Goal: Information Seeking & Learning: Learn about a topic

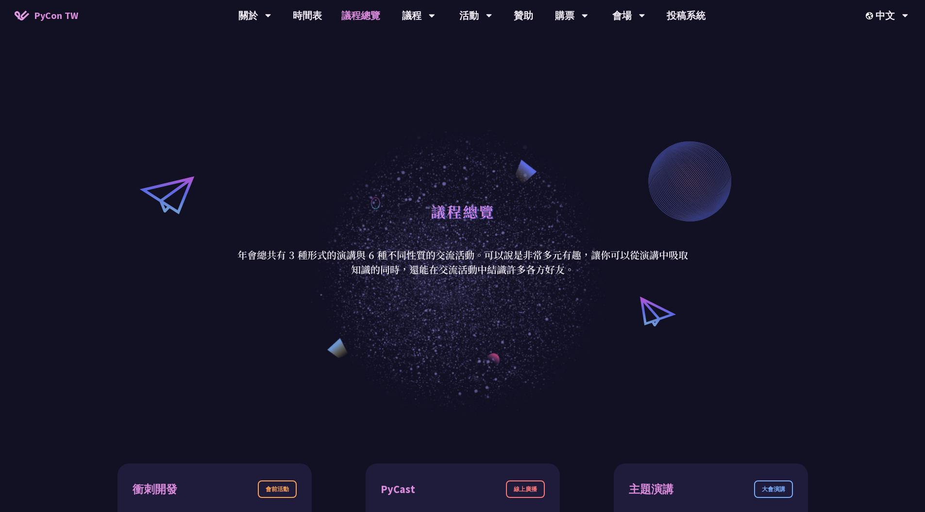
click at [358, 16] on link "議程總覽" at bounding box center [361, 15] width 58 height 31
click at [310, 21] on link "時間表" at bounding box center [307, 15] width 49 height 31
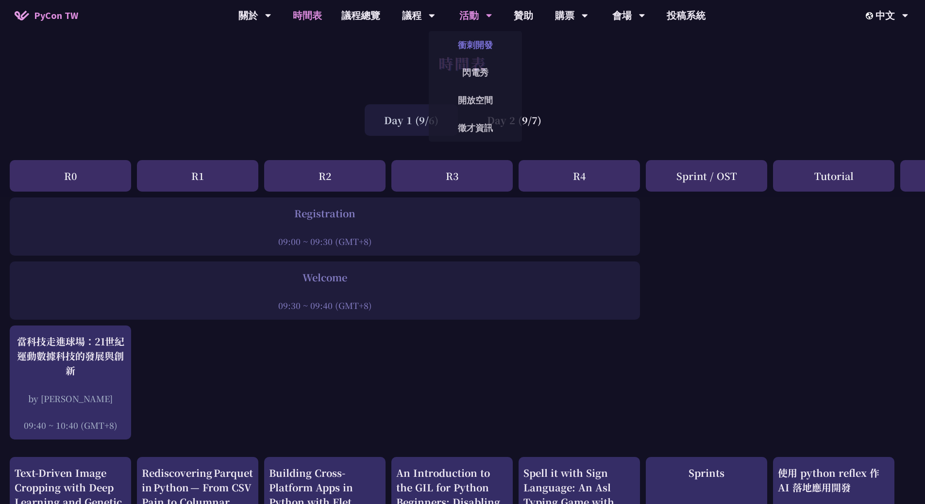
click at [475, 45] on link "衝刺開發" at bounding box center [475, 44] width 93 height 23
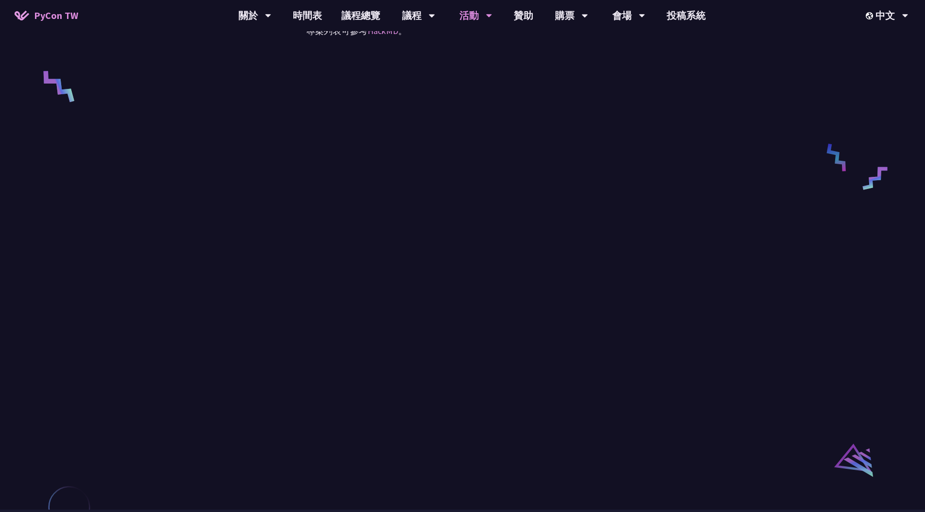
scroll to position [362, 0]
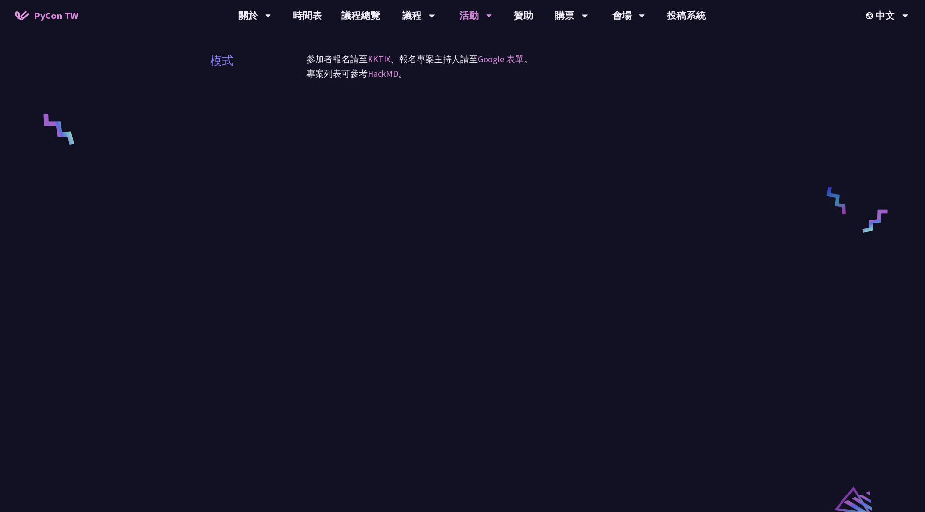
click at [810, 151] on div "衝刺開發 (Sprints) 模式 參加者報名請至 KKTIX 、報名專案主持人請至 Google 表單 。 專案列表可參考 HackMD 。" at bounding box center [462, 95] width 925 height 914
click at [363, 14] on link "議程總覽" at bounding box center [361, 15] width 58 height 31
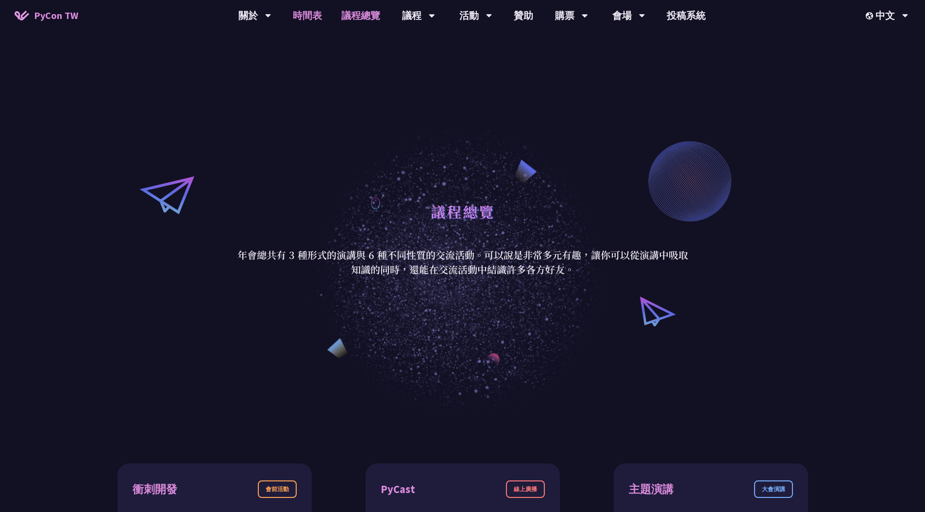
click at [318, 18] on link "時間表" at bounding box center [307, 15] width 49 height 31
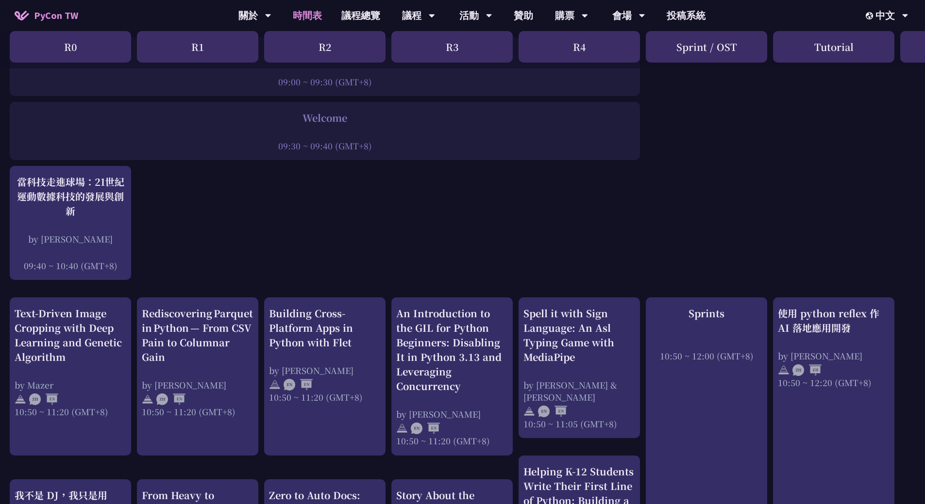
scroll to position [195, 0]
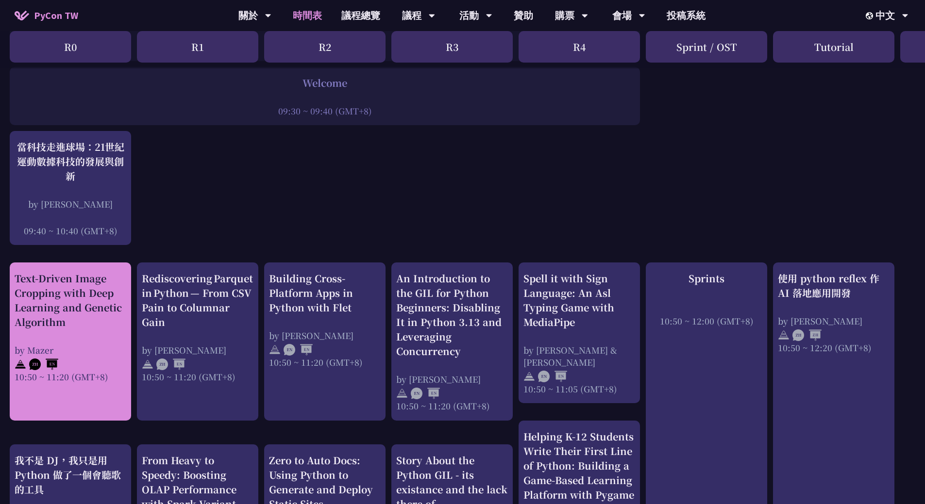
click at [92, 335] on div "Text-Driven Image Cropping with Deep Learning and Genetic Algorithm by Mazer 10…" at bounding box center [71, 327] width 112 height 112
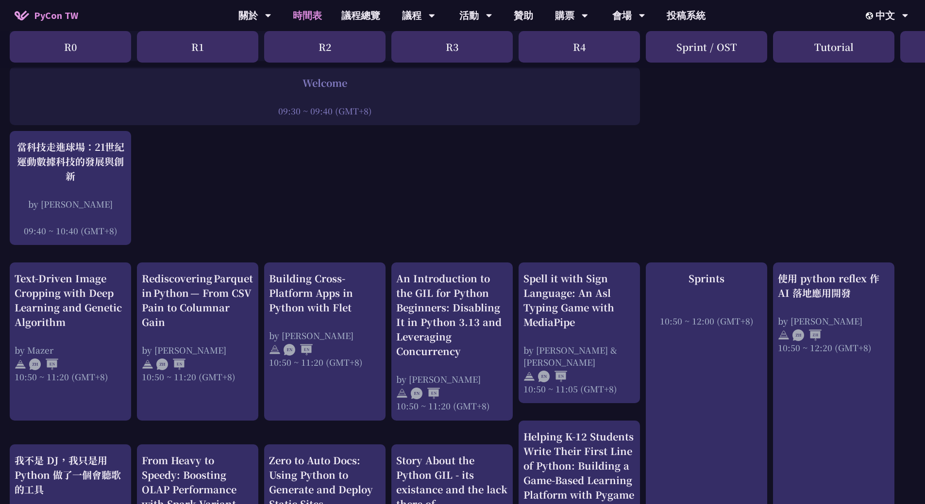
scroll to position [279, 0]
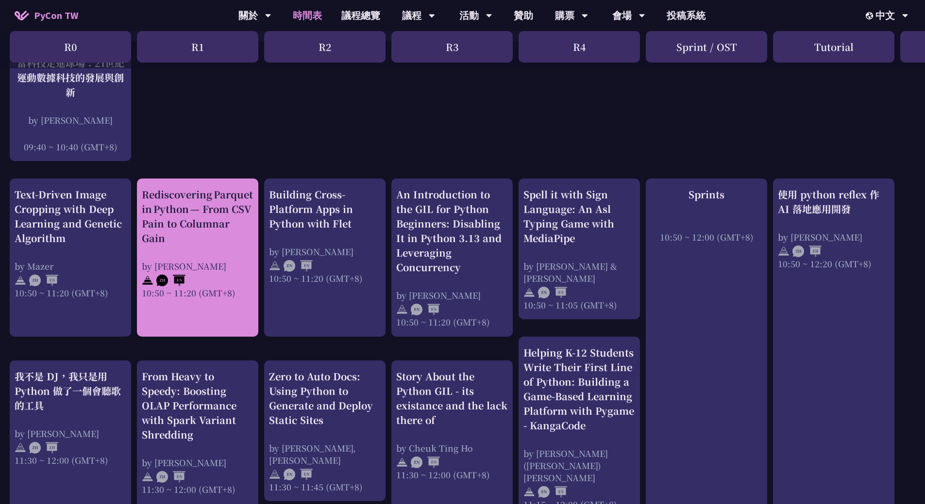
click at [200, 242] on div "Rediscovering Parquet in Python — From CSV Pain to Columnar Gain" at bounding box center [198, 216] width 112 height 58
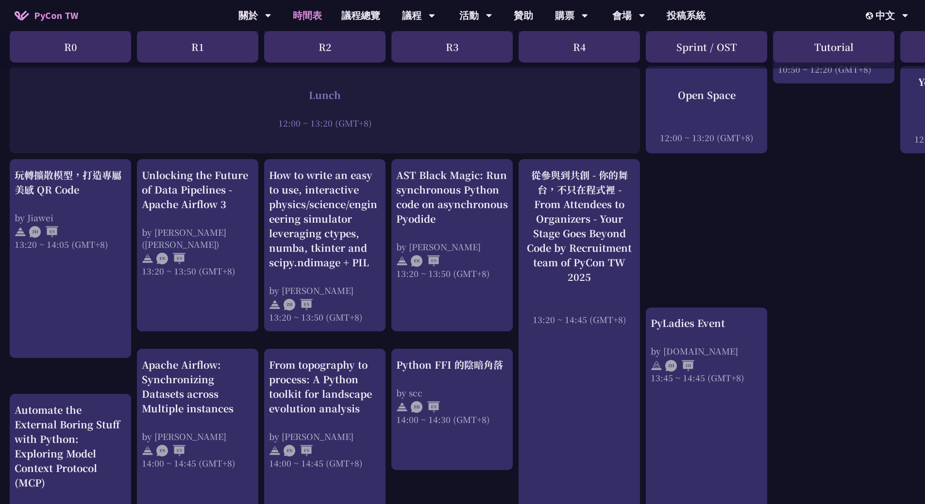
scroll to position [737, 0]
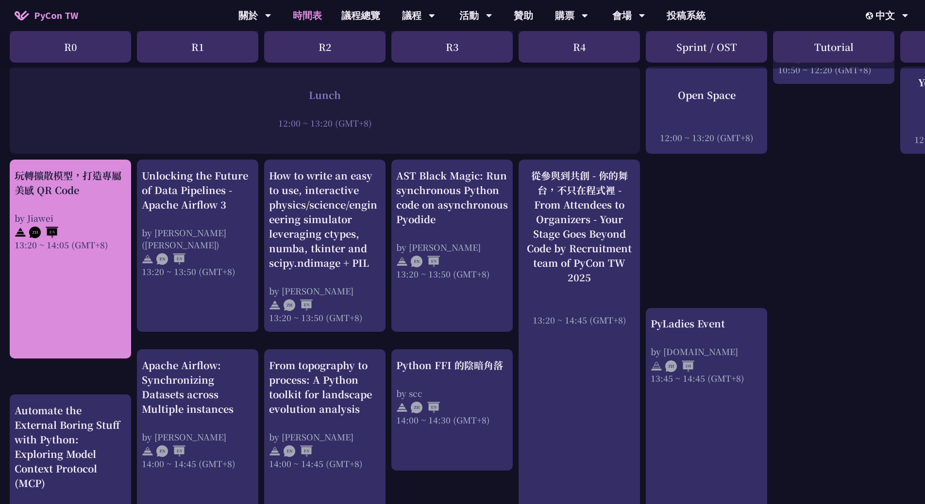
click at [89, 271] on div "玩轉擴散模型，打造專屬美感 QR Code by Jiawei 13:20 ~ 14:05 (GMT+8)" at bounding box center [70, 259] width 121 height 199
click at [90, 201] on div "玩轉擴散模型，打造專屬美感 QR Code by Jiawei 13:20 ~ 14:05 (GMT+8)" at bounding box center [71, 209] width 112 height 83
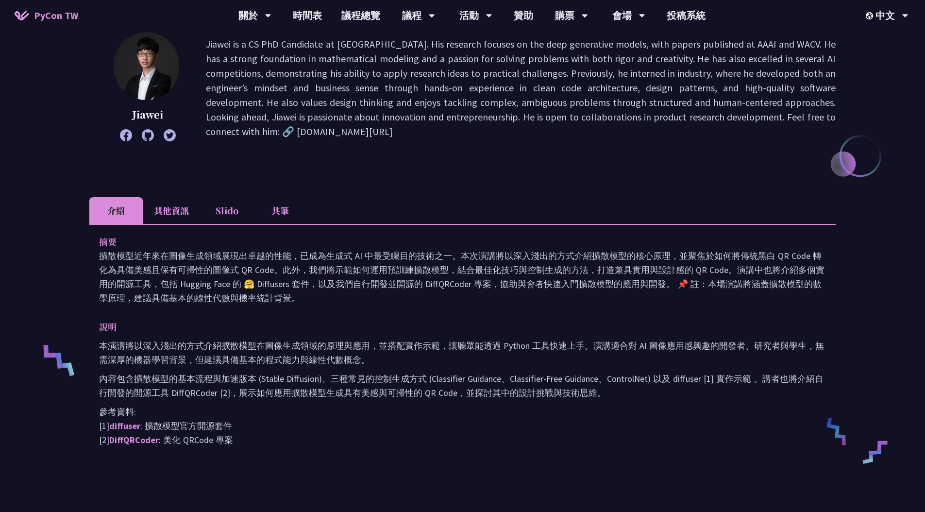
scroll to position [307, 0]
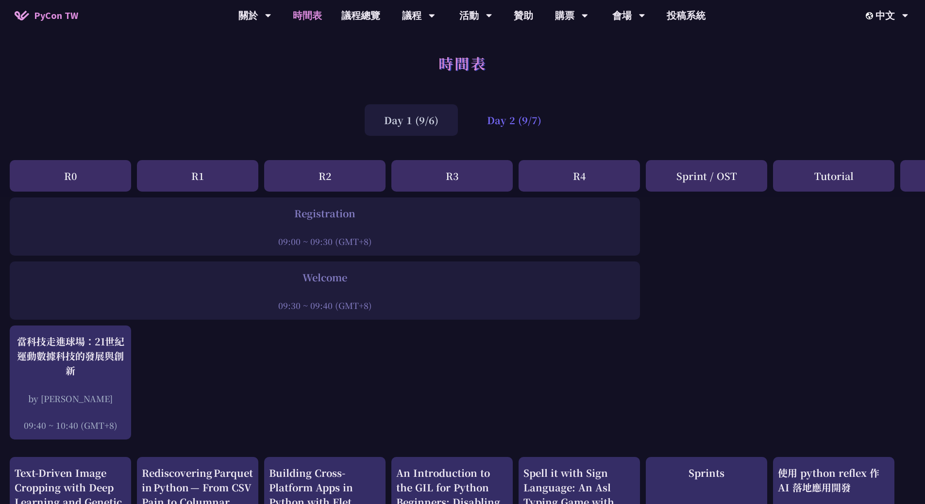
click at [495, 127] on div "Day 2 (9/7)" at bounding box center [514, 120] width 93 height 32
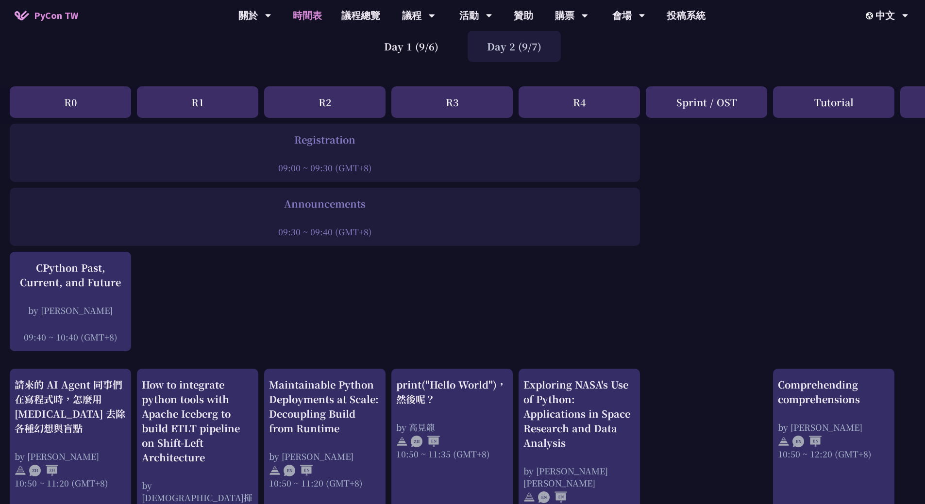
scroll to position [72, 0]
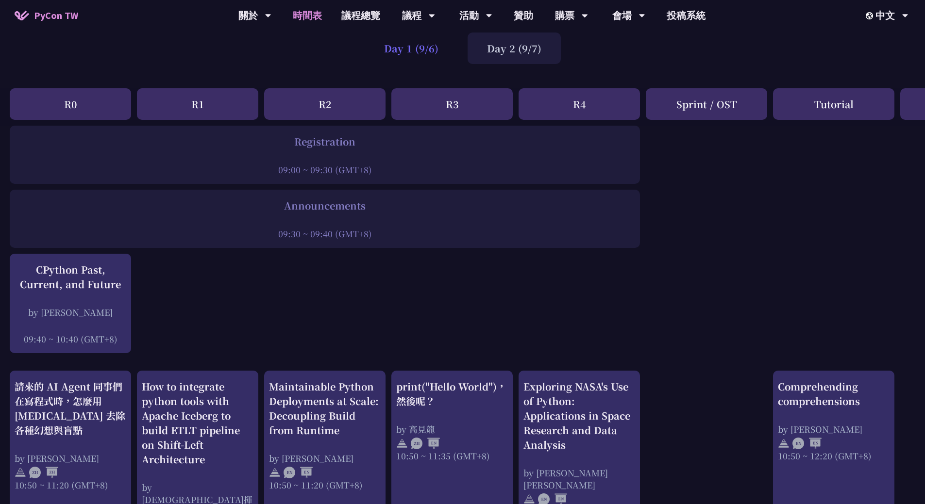
click at [406, 51] on div "Day 1 (9/6)" at bounding box center [411, 49] width 93 height 32
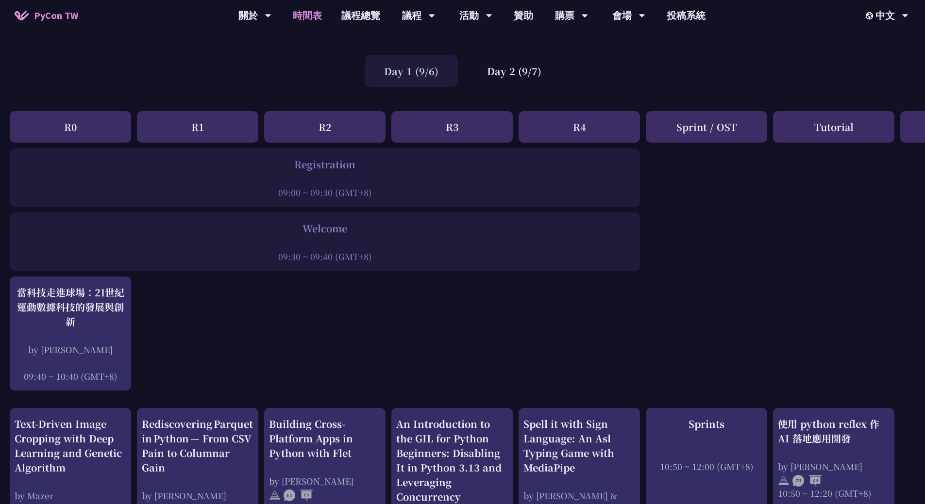
scroll to position [6, 0]
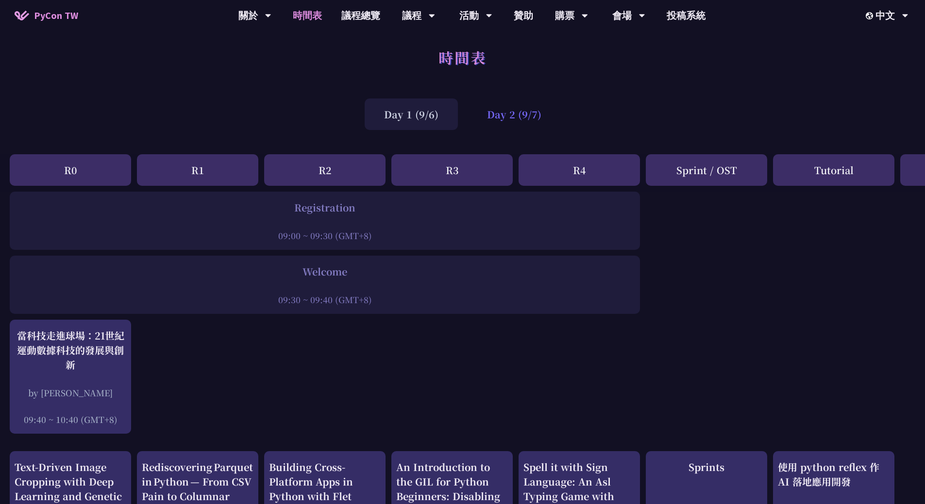
click at [504, 119] on div "Day 2 (9/7)" at bounding box center [514, 115] width 93 height 32
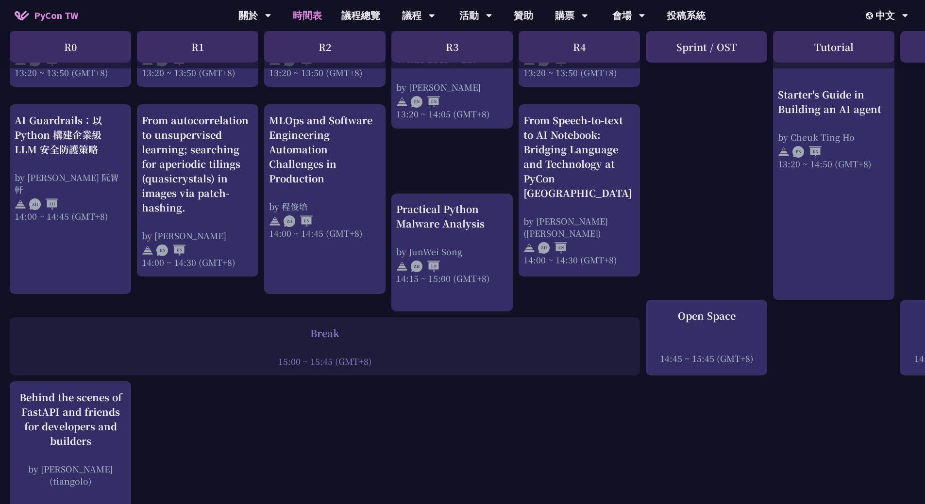
scroll to position [0, 0]
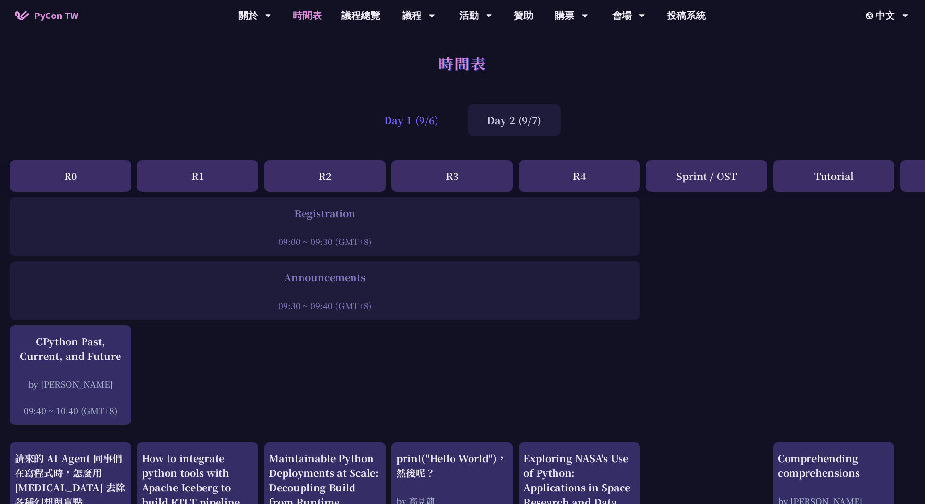
click at [409, 121] on div "Day 1 (9/6)" at bounding box center [411, 120] width 93 height 32
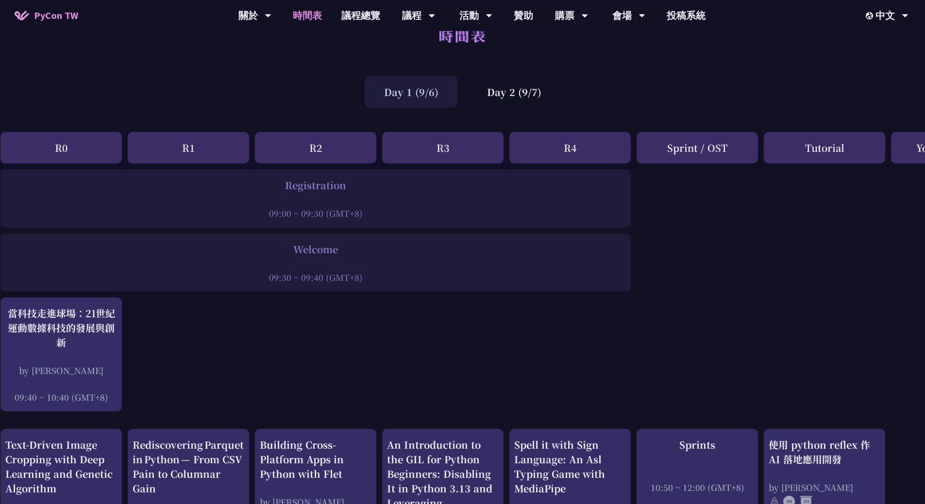
scroll to position [0, 9]
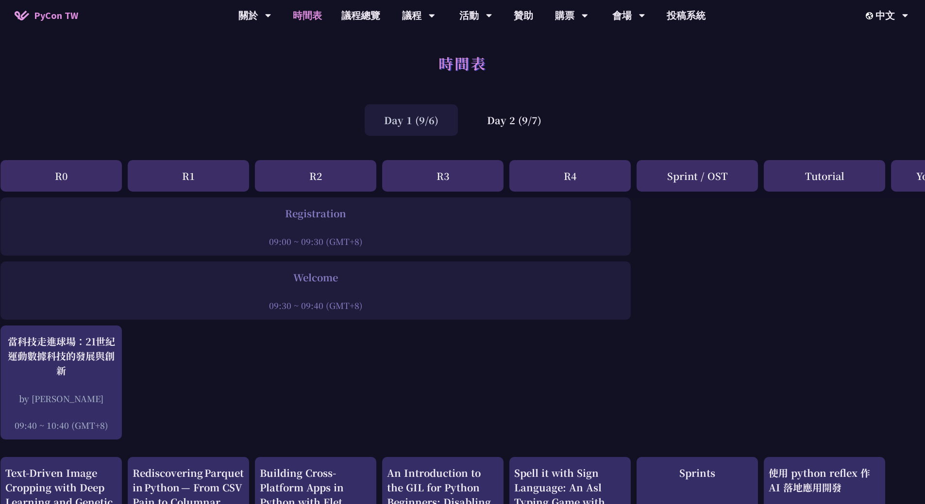
click at [419, 117] on div "Day 1 (9/6)" at bounding box center [411, 120] width 93 height 32
click at [531, 122] on div "Day 2 (9/7)" at bounding box center [514, 120] width 93 height 32
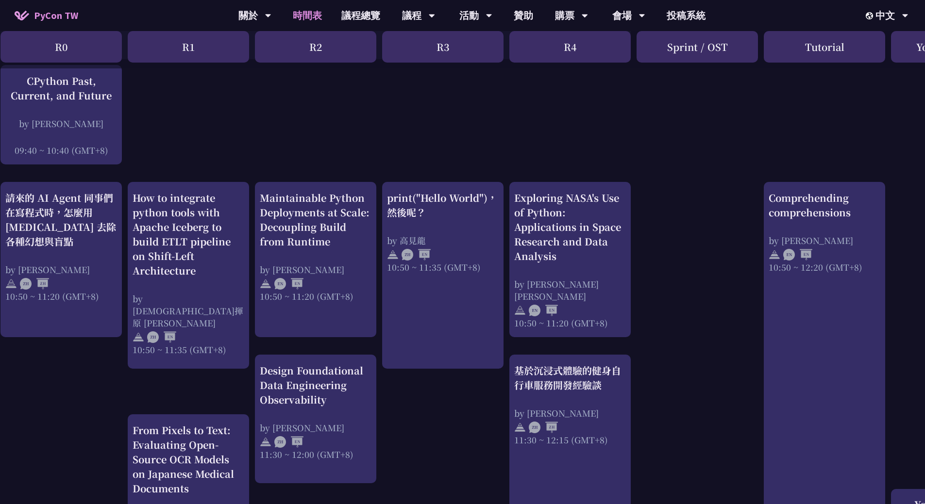
scroll to position [252, 9]
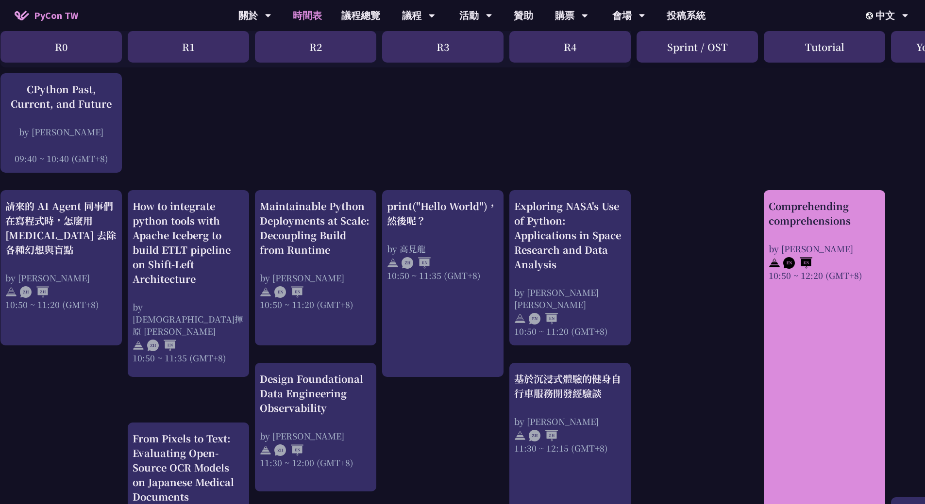
click at [820, 223] on div "Comprehending comprehensions" at bounding box center [825, 213] width 112 height 29
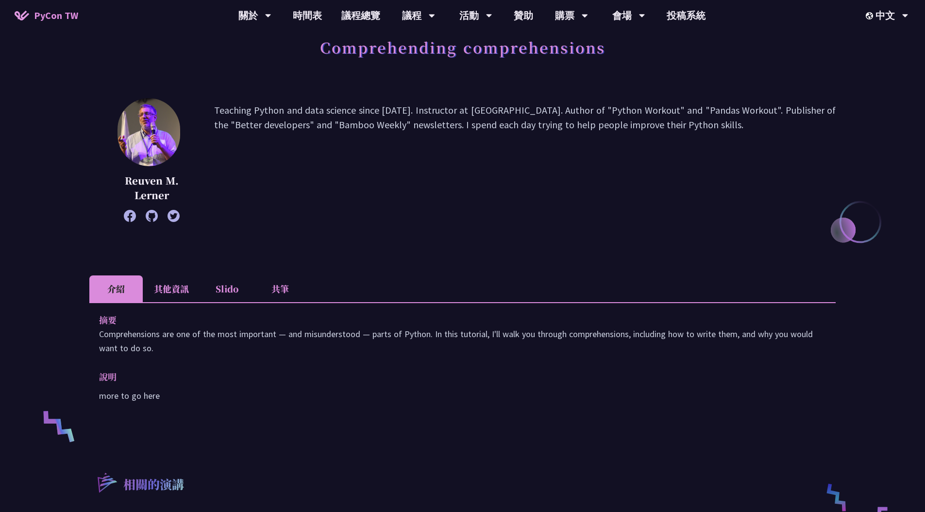
scroll to position [52, 0]
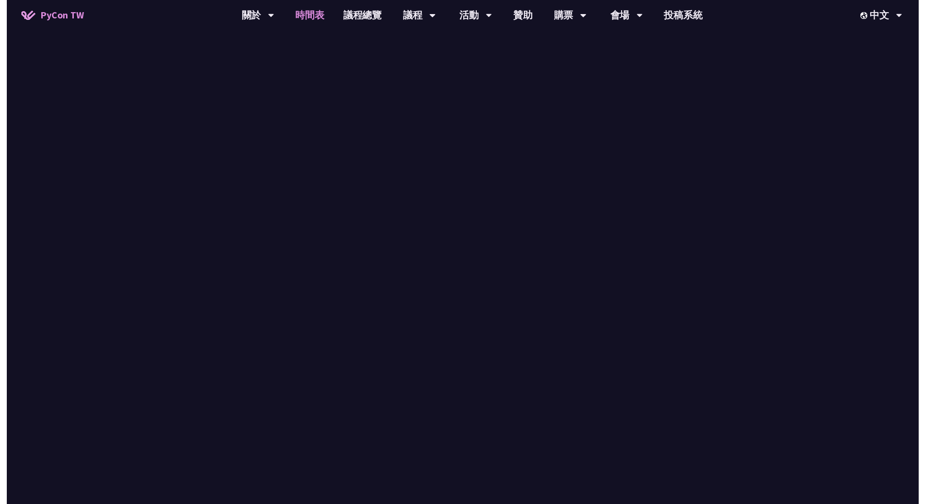
scroll to position [252, 0]
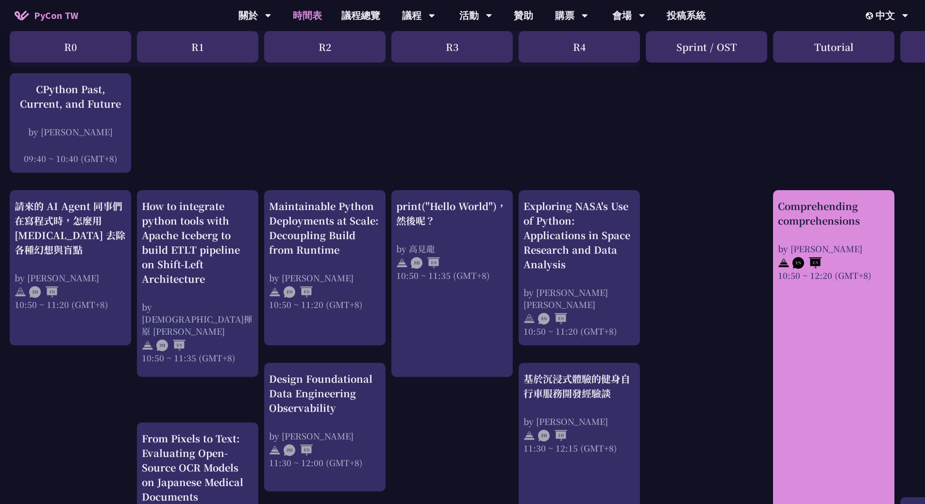
click at [805, 232] on div "Comprehending comprehensions by Reuven M. Lerner 10:50 ~ 12:20 (GMT+8)" at bounding box center [834, 240] width 112 height 83
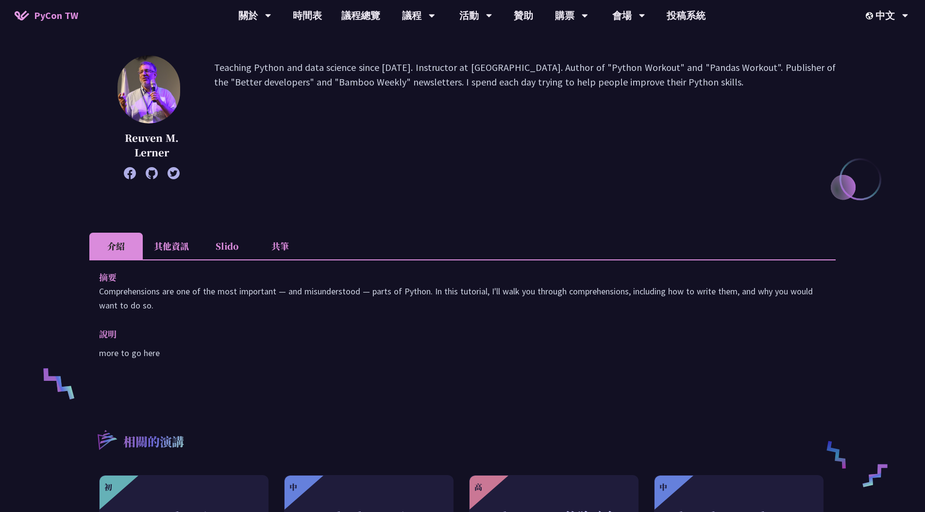
scroll to position [213, 0]
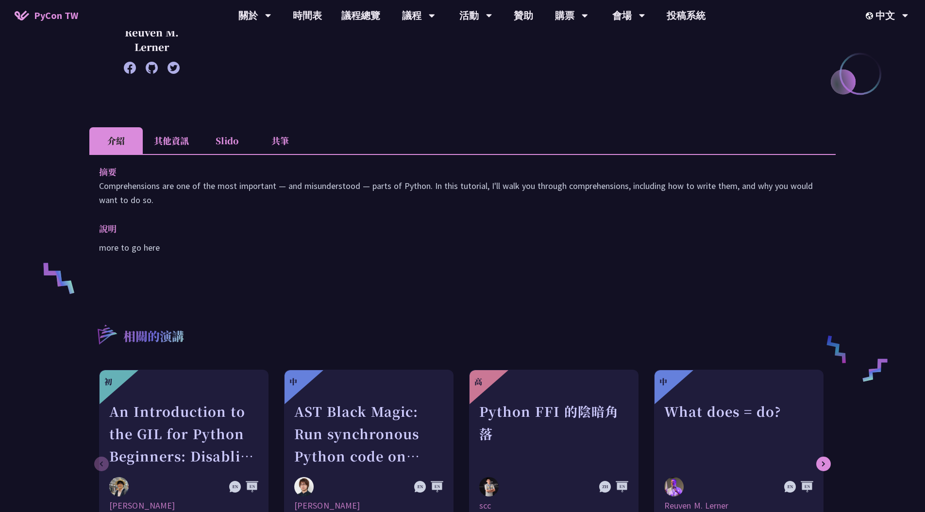
click at [166, 146] on li "其他資訊" at bounding box center [171, 140] width 57 height 27
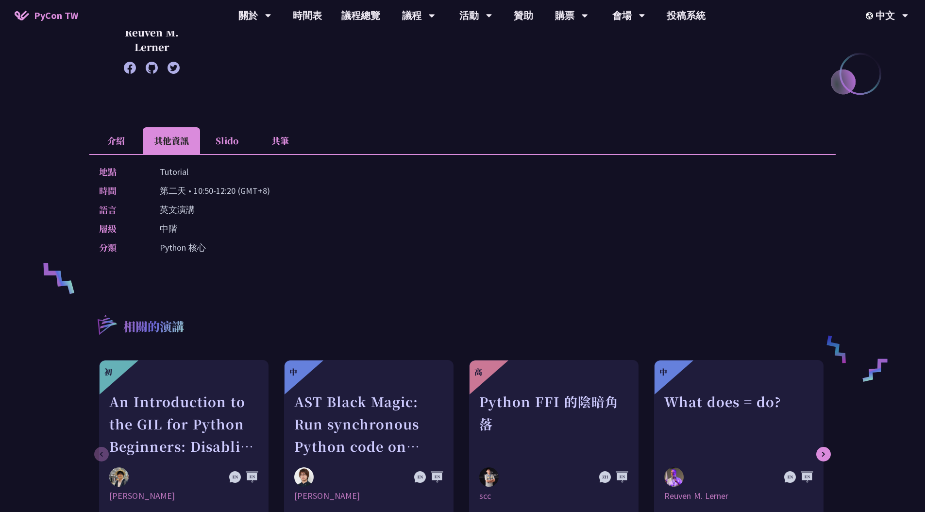
click at [219, 141] on li "Slido" at bounding box center [226, 140] width 53 height 27
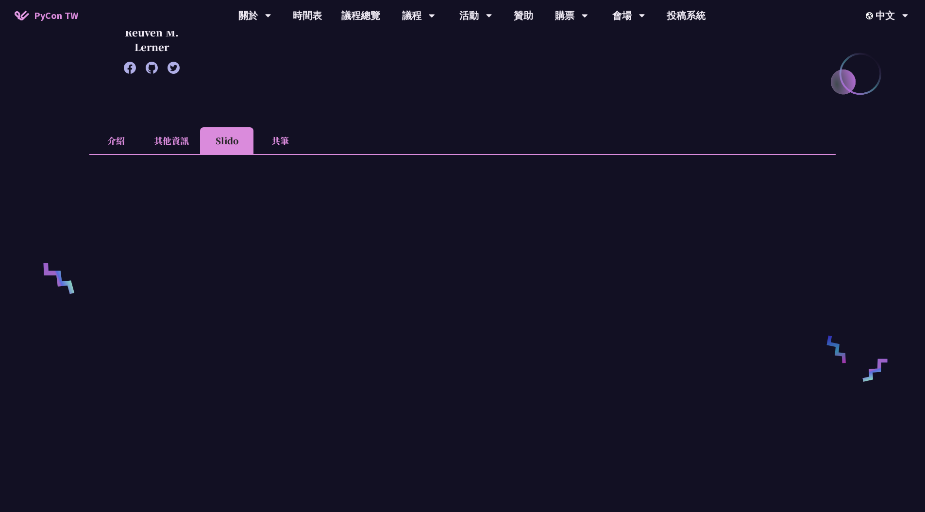
click at [181, 147] on li "其他資訊" at bounding box center [171, 140] width 57 height 27
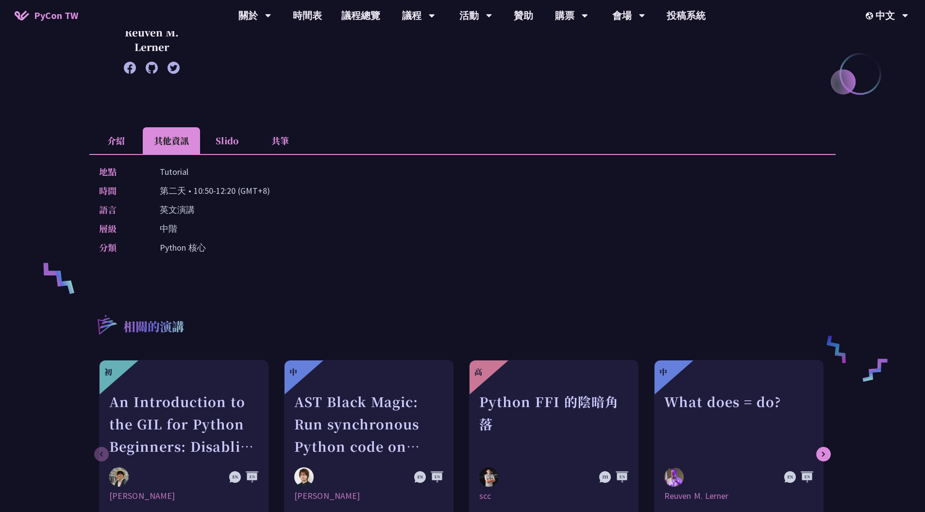
click at [215, 141] on li "Slido" at bounding box center [226, 140] width 53 height 27
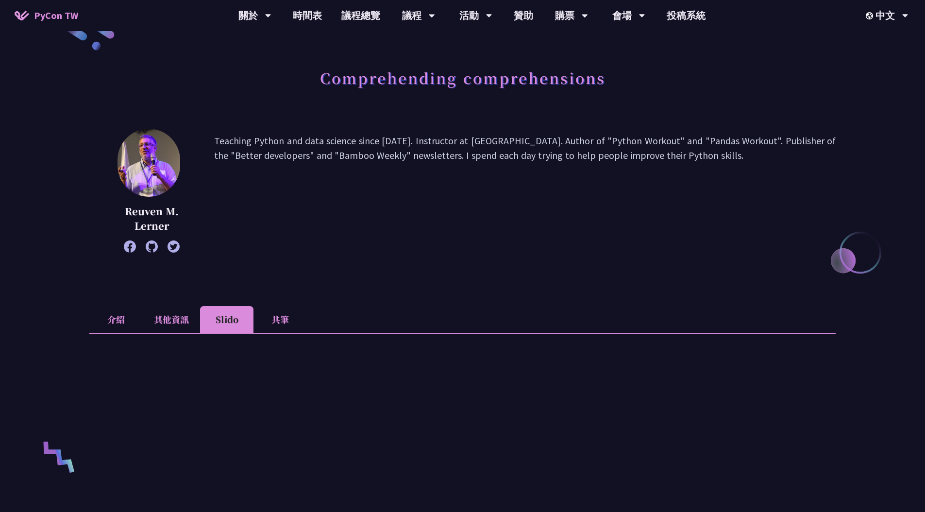
scroll to position [0, 0]
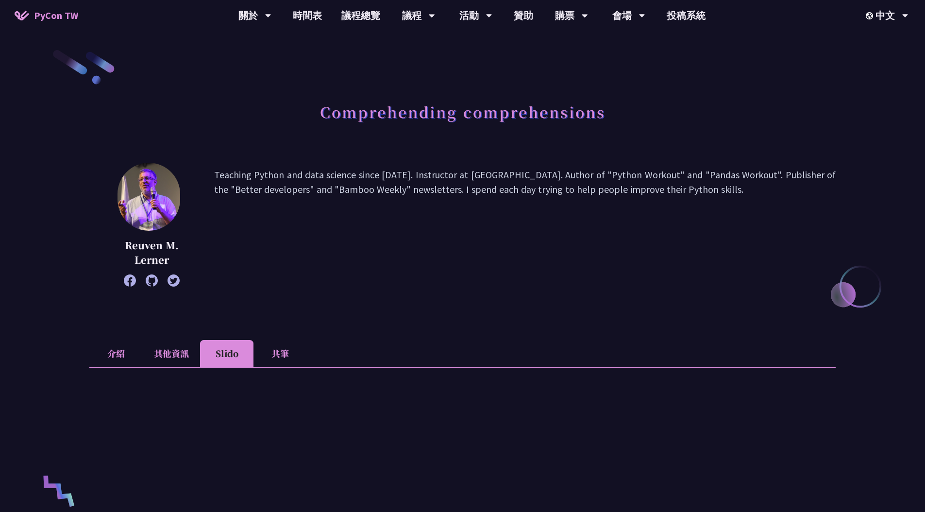
click at [114, 347] on li "介紹" at bounding box center [115, 353] width 53 height 27
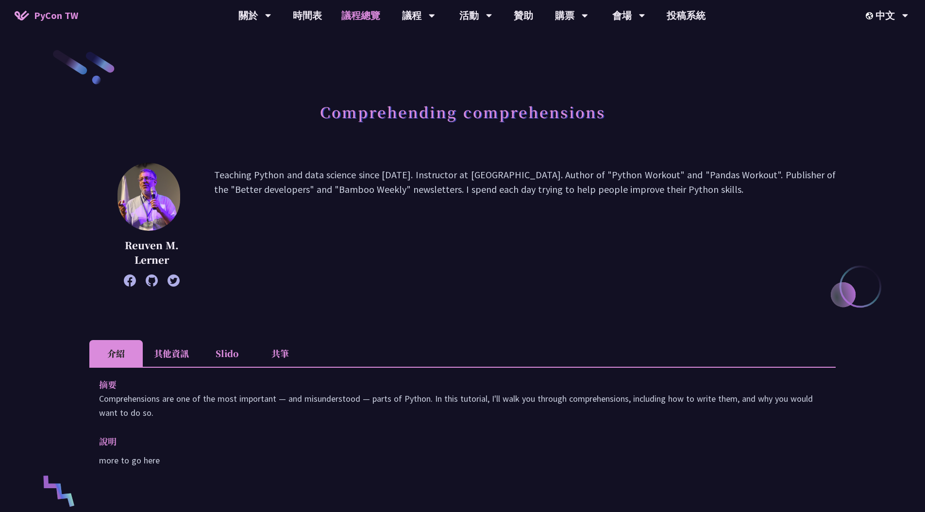
click at [368, 19] on link "議程總覽" at bounding box center [361, 15] width 58 height 31
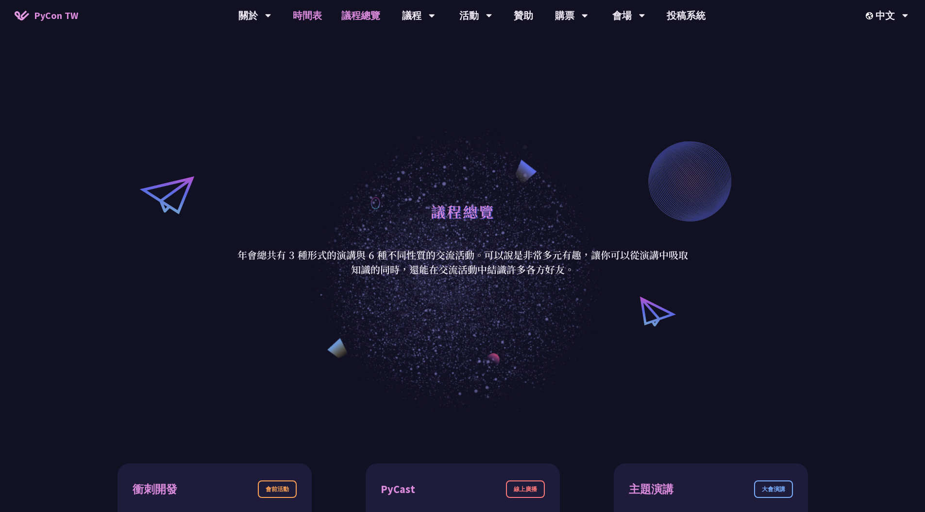
click at [307, 14] on link "時間表" at bounding box center [307, 15] width 49 height 31
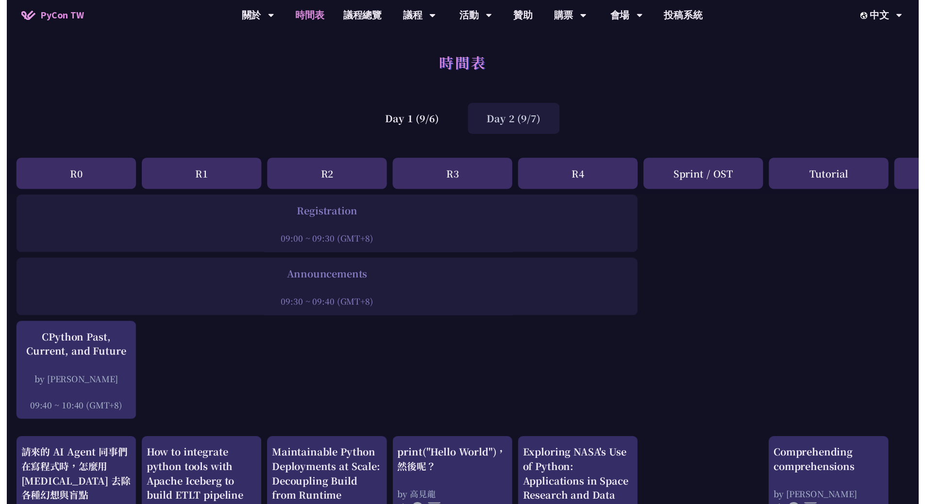
scroll to position [252, 0]
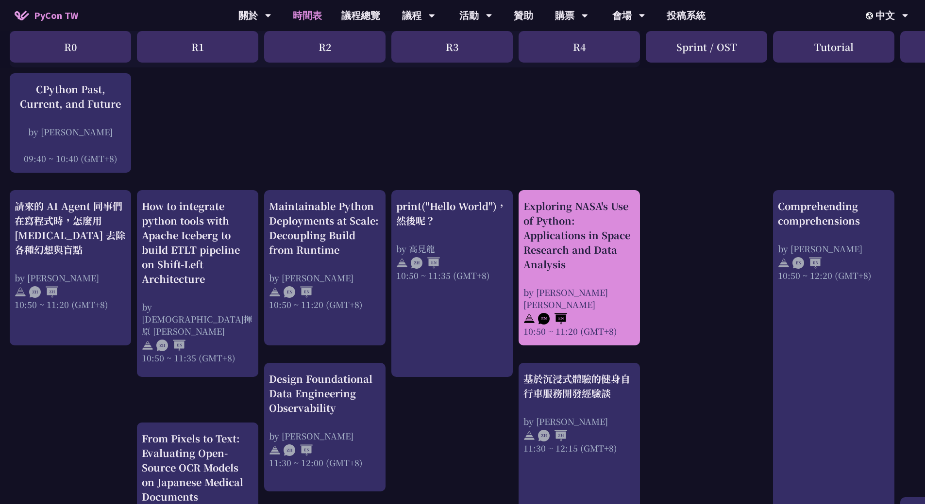
click at [595, 256] on div "Exploring NASA's Use of Python: Applications in Space Research and Data Analysis" at bounding box center [579, 235] width 112 height 73
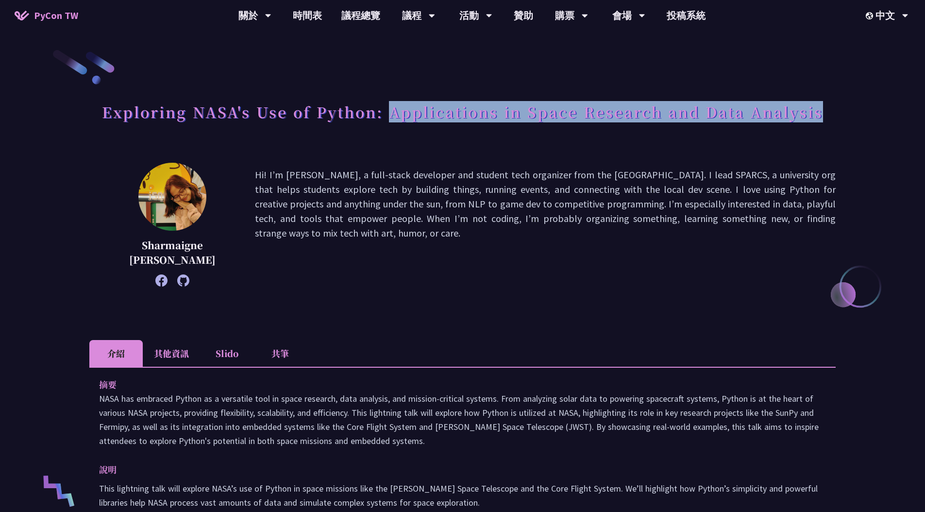
drag, startPoint x: 392, startPoint y: 114, endPoint x: 821, endPoint y: 121, distance: 428.8
click at [821, 121] on h1 "Exploring NASA's Use of Python: Applications in Space Research and Data Analysis" at bounding box center [462, 111] width 721 height 29
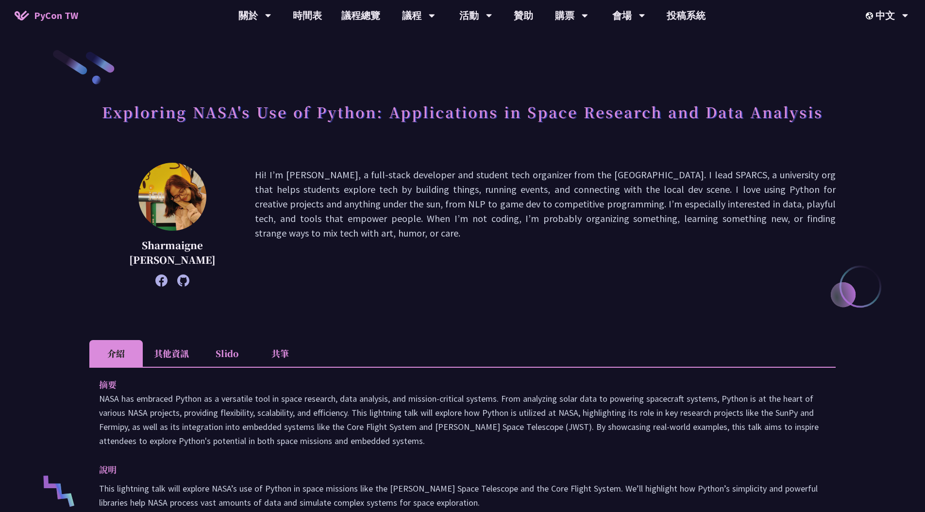
click at [641, 276] on p "Hi! I’m Sharmaigne, a full-stack developer and student tech organizer from the …" at bounding box center [545, 224] width 581 height 114
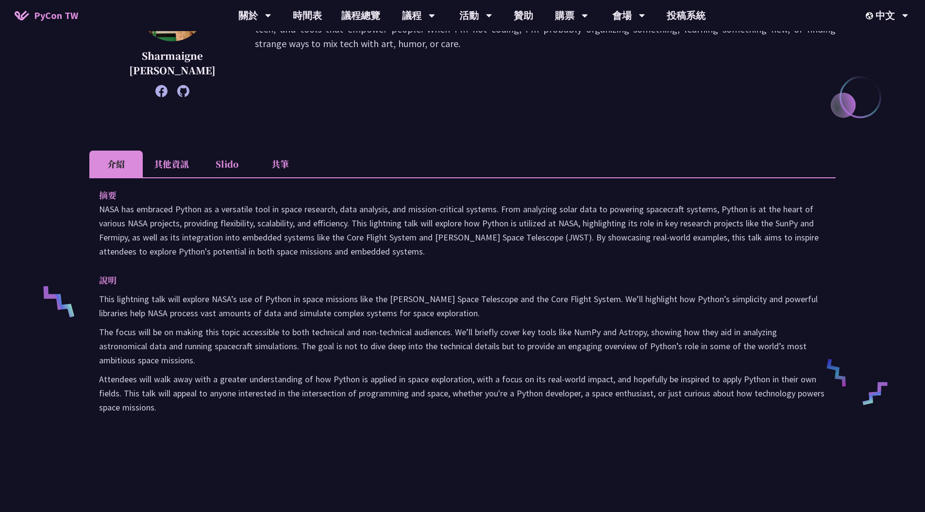
scroll to position [190, 0]
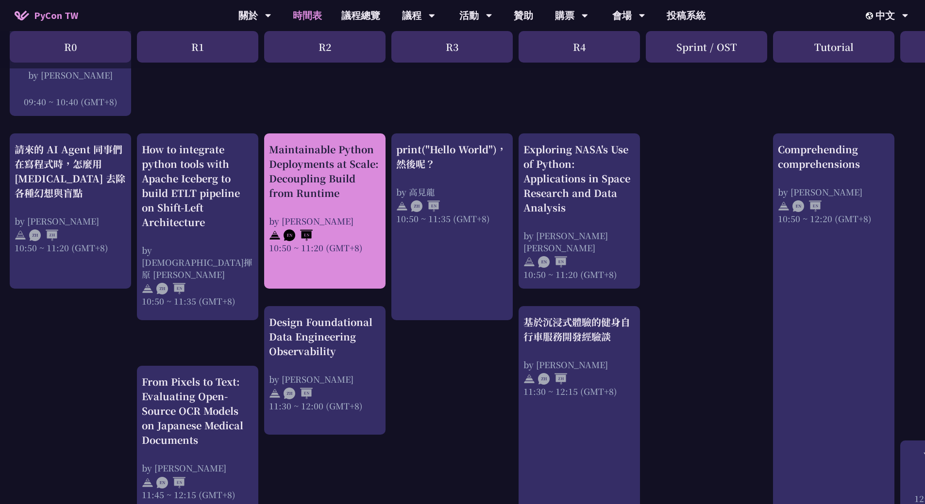
scroll to position [307, 0]
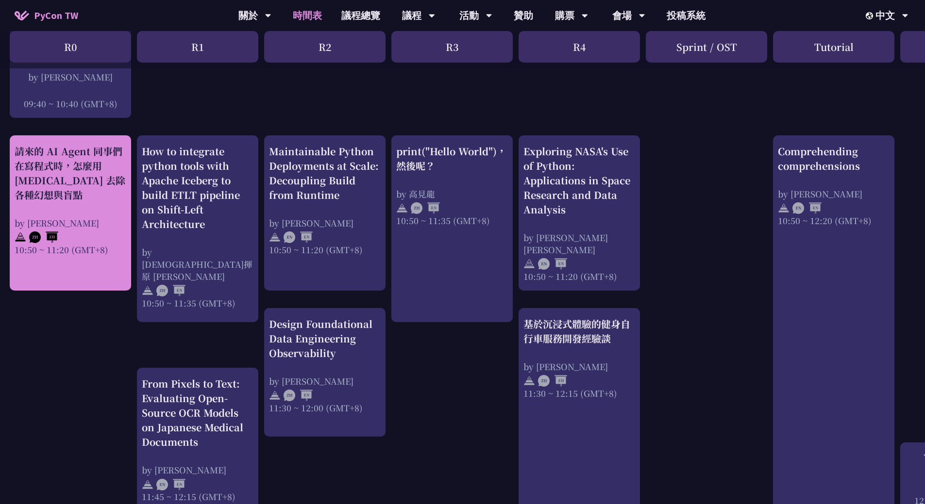
click at [104, 198] on div "請來的 AI Agent 同事們在寫程式時，怎麼用 pytest 去除各種幻想與盲點" at bounding box center [71, 173] width 112 height 58
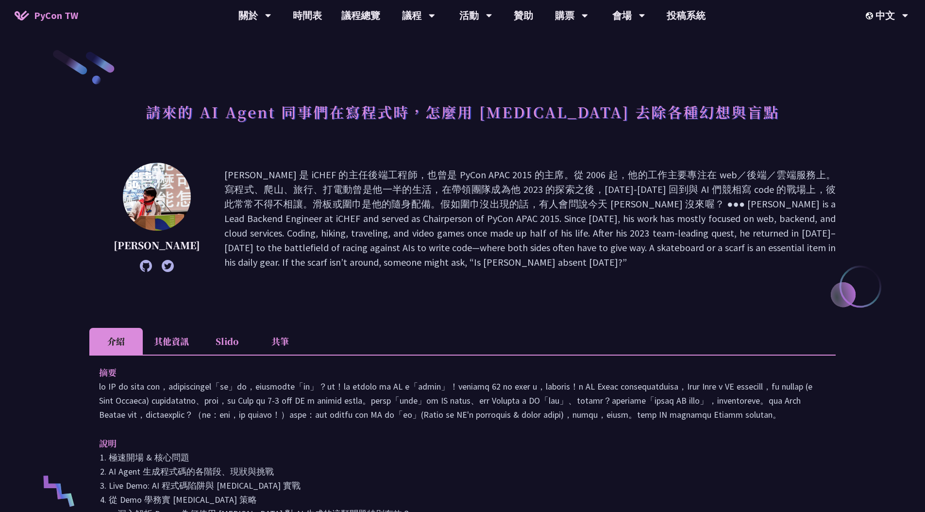
click at [262, 176] on p at bounding box center [529, 218] width 611 height 102
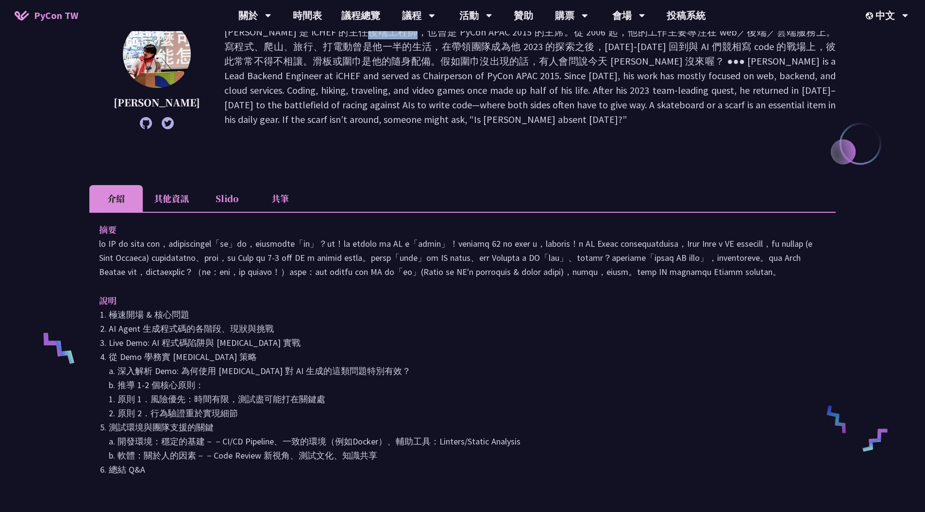
scroll to position [186, 0]
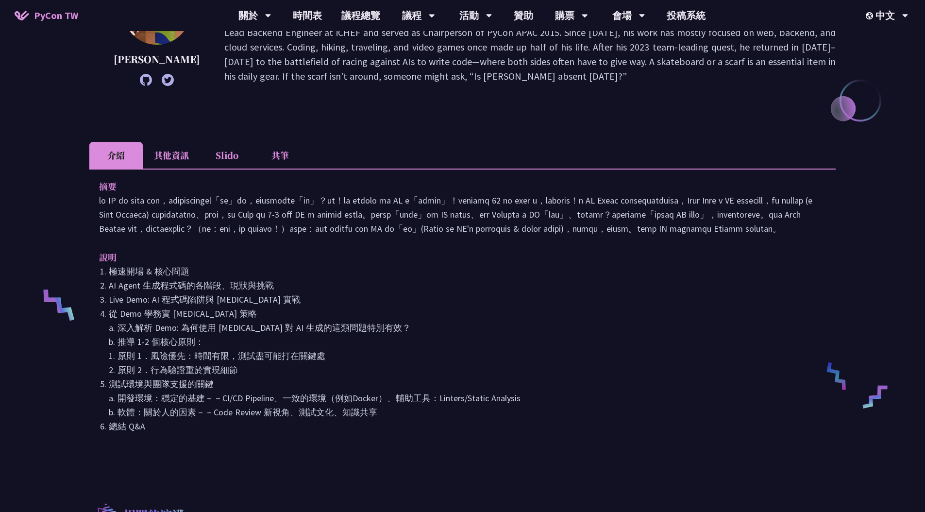
drag, startPoint x: 92, startPoint y: 196, endPoint x: 419, endPoint y: 260, distance: 333.0
click at [419, 260] on div "摘要 說明 極速開場 & 核心問題 AI Agent 生成程式碼的各階段、現狀與挑戰 Live Demo: AI 程式碼陷阱與 pytest 實戰 從 Dem…" at bounding box center [462, 312] width 746 height 289
click at [470, 235] on p at bounding box center [462, 214] width 727 height 42
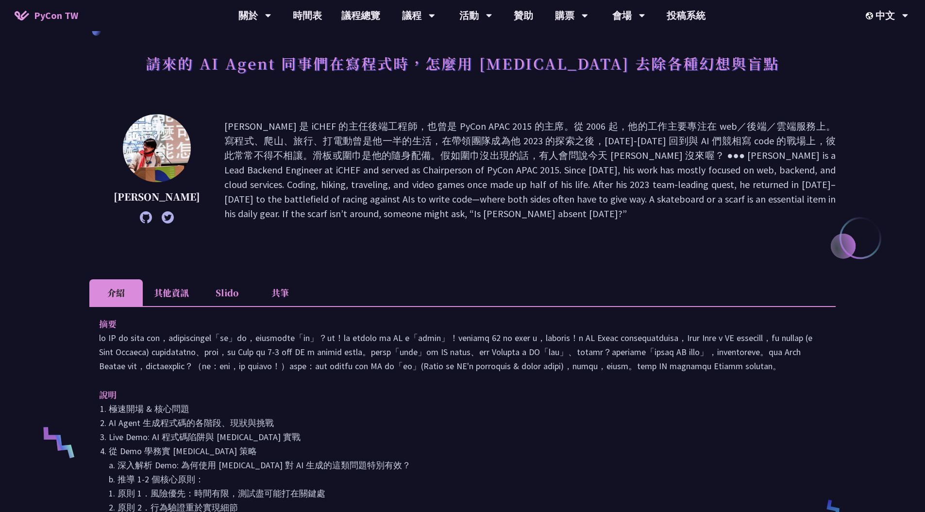
scroll to position [0, 0]
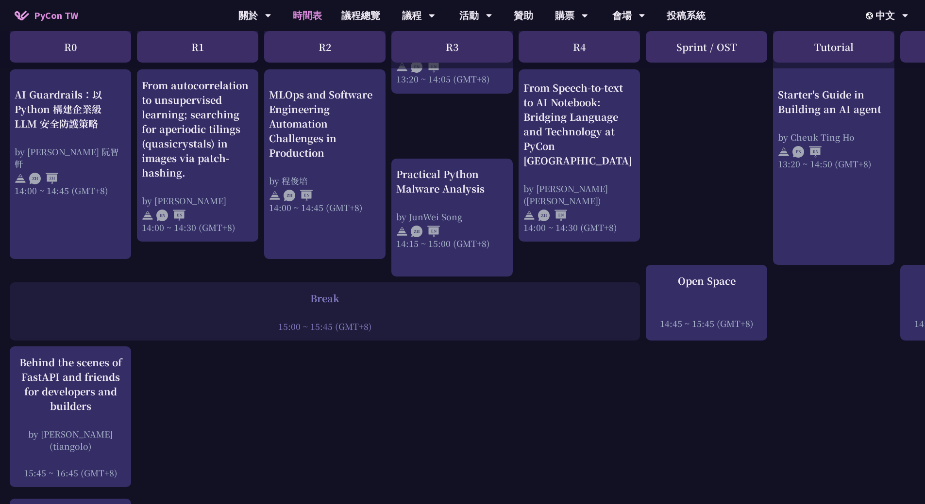
scroll to position [1085, 0]
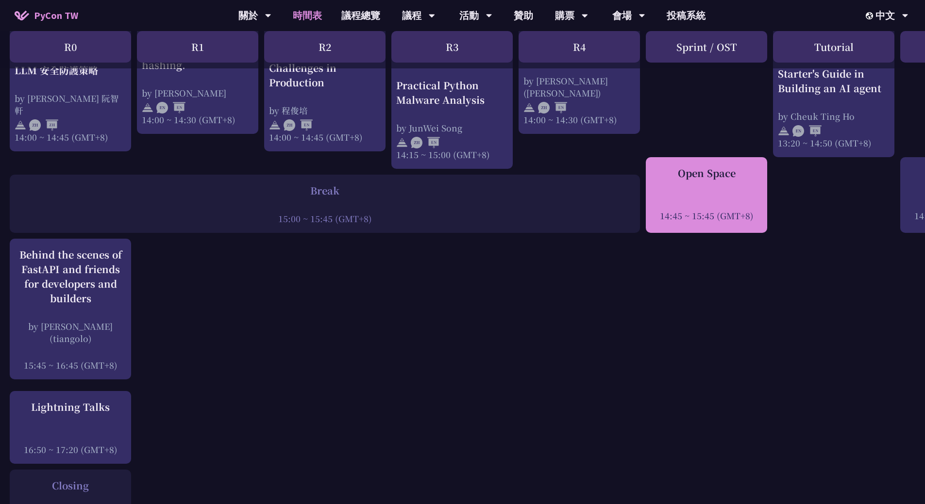
click at [686, 214] on div "14:45 ~ 15:45 (GMT+8)" at bounding box center [707, 216] width 112 height 12
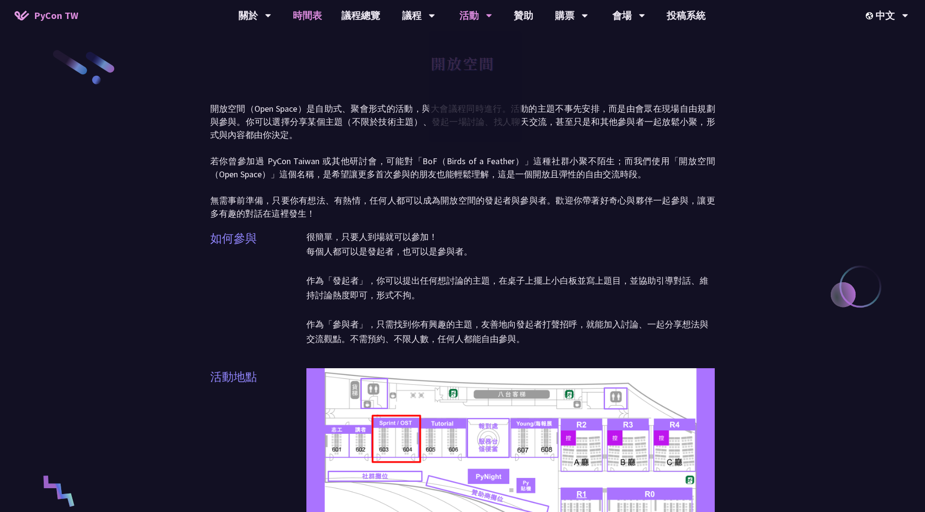
click at [308, 15] on link "時間表" at bounding box center [307, 15] width 49 height 31
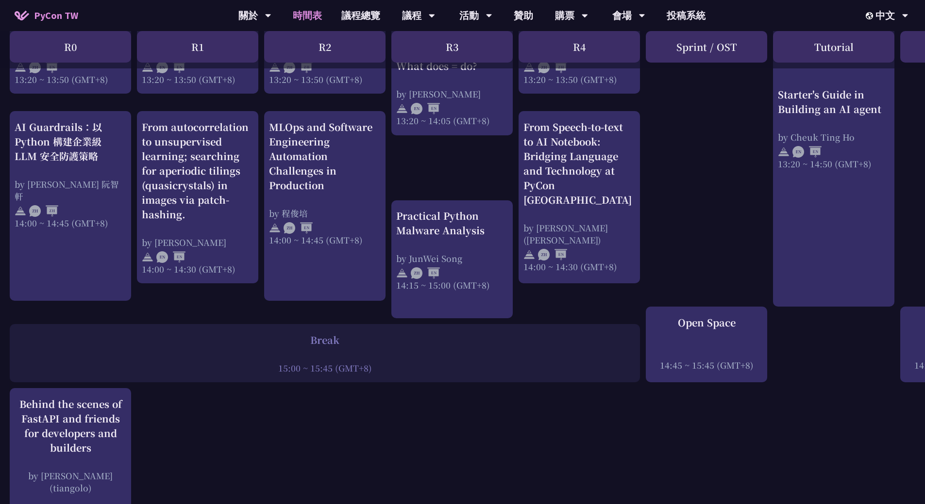
scroll to position [897, 0]
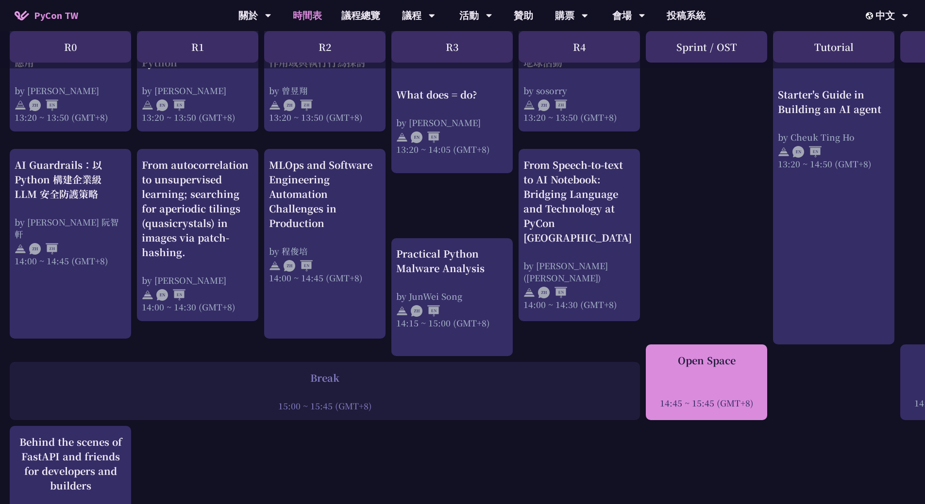
click at [708, 375] on div "Open Space 14:45 ~ 15:45 (GMT+8)" at bounding box center [707, 381] width 112 height 56
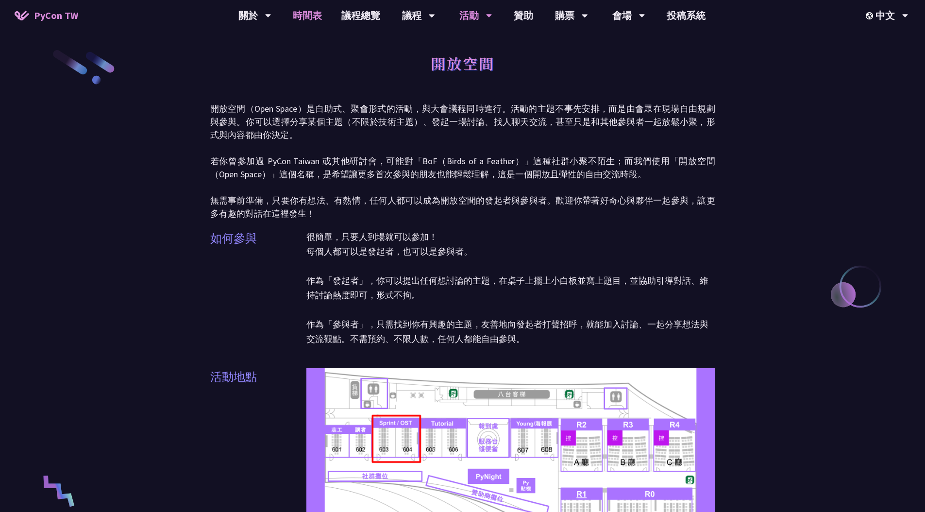
click at [317, 17] on link "時間表" at bounding box center [307, 15] width 49 height 31
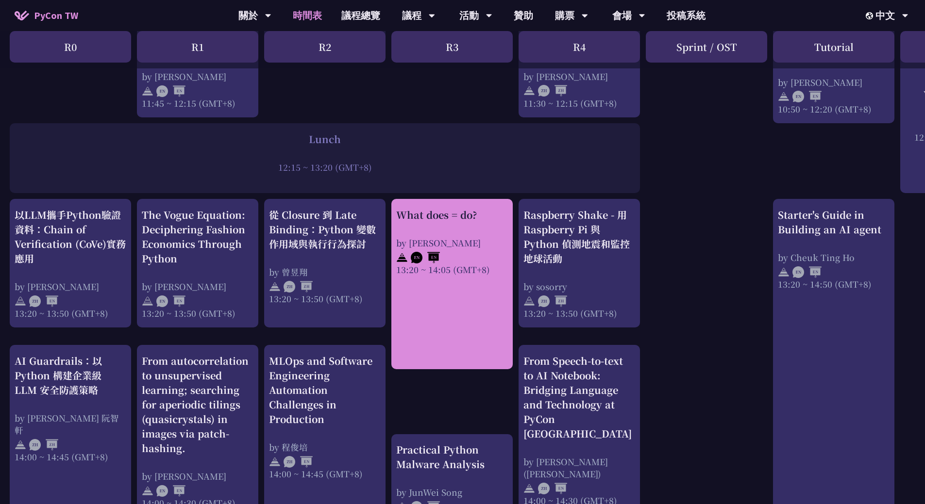
scroll to position [737, 0]
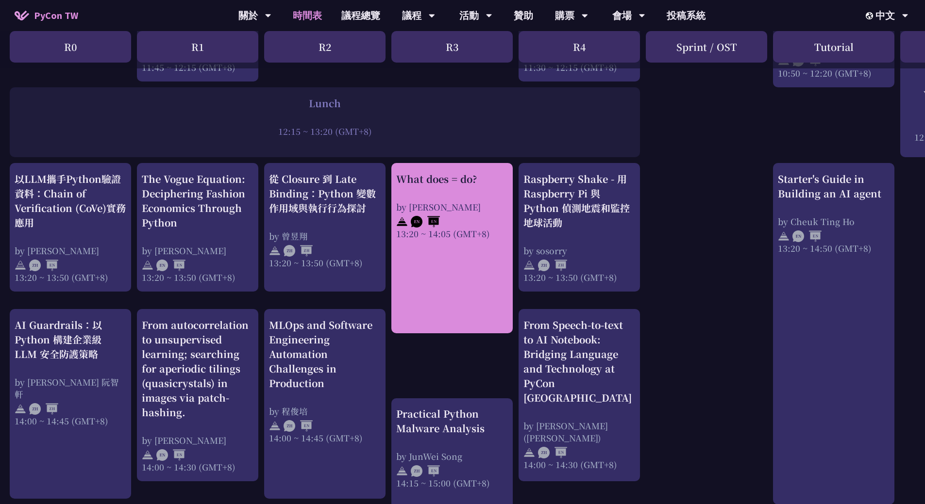
click at [427, 204] on div "by Reuven M. Lerner" at bounding box center [452, 207] width 112 height 12
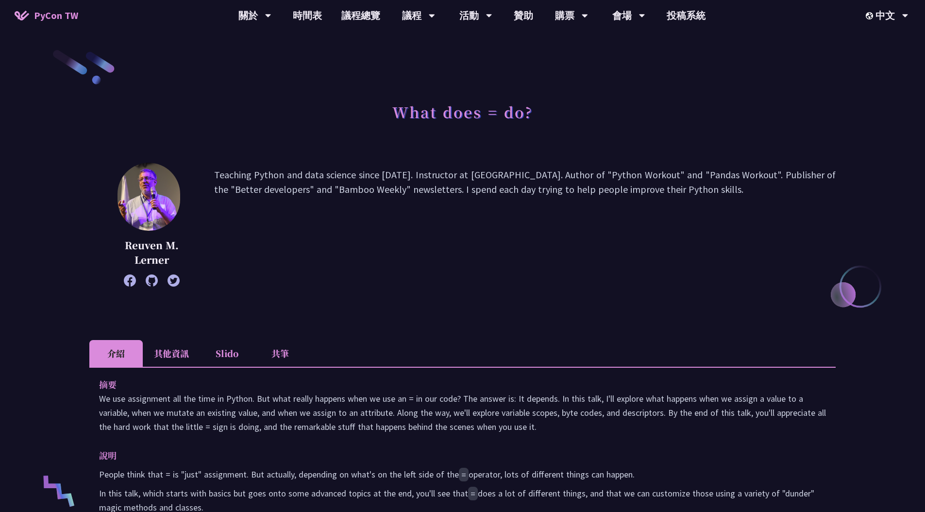
click at [286, 356] on li "共筆" at bounding box center [279, 353] width 53 height 27
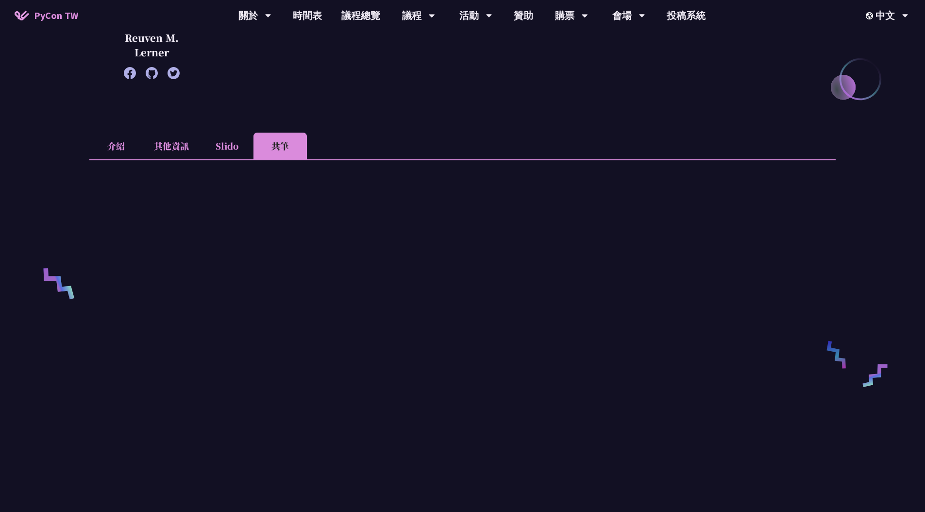
scroll to position [220, 0]
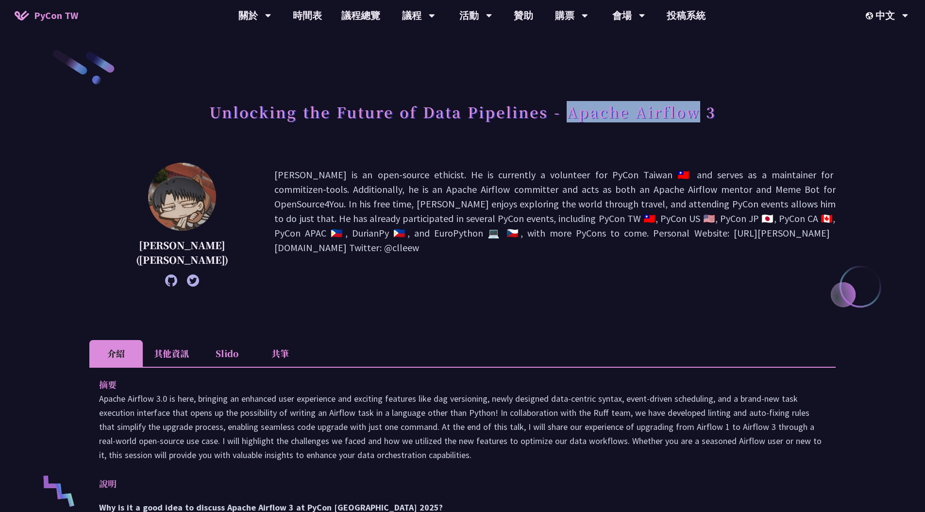
drag, startPoint x: 569, startPoint y: 114, endPoint x: 695, endPoint y: 116, distance: 125.8
click at [695, 116] on h1 "Unlocking the Future of Data Pipelines - Apache Airflow 3" at bounding box center [462, 111] width 506 height 29
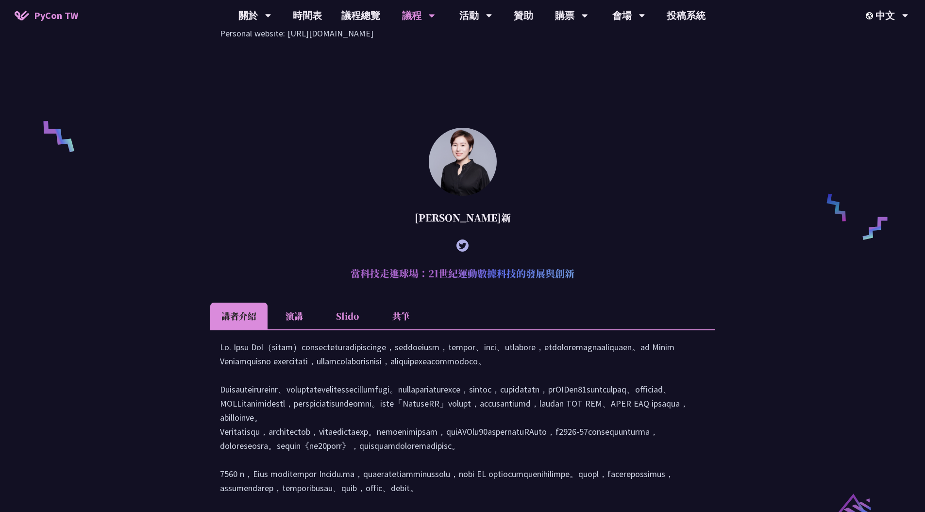
scroll to position [713, 0]
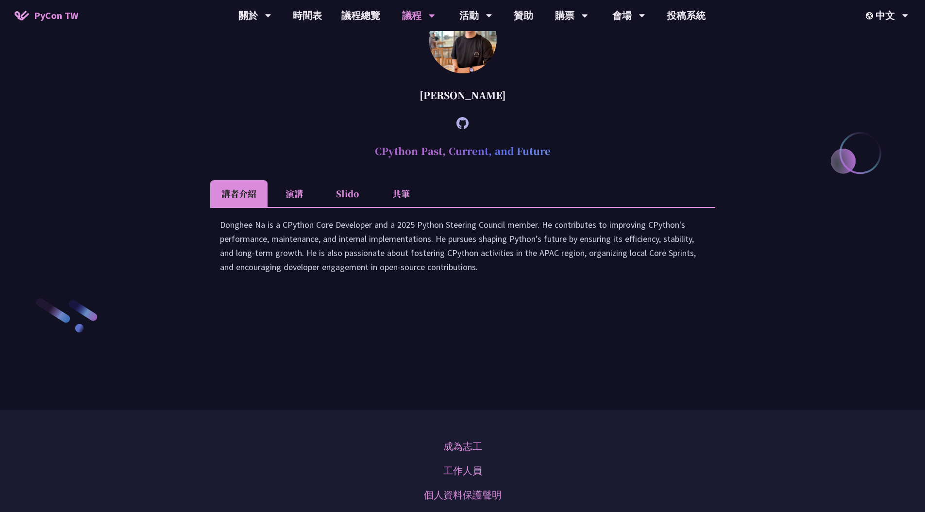
scroll to position [1357, 0]
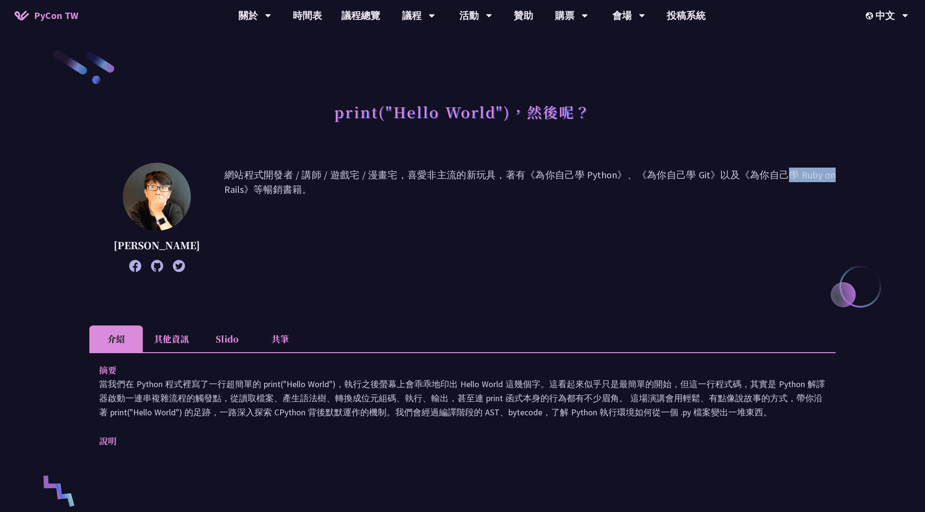
drag, startPoint x: 620, startPoint y: 178, endPoint x: 680, endPoint y: 173, distance: 60.0
click at [680, 173] on p "網站程式開發者 / 講師 / 遊戲宅 / 漫畫宅，喜愛非主流的新玩具，著有《為你自己學 Python》、《為你自己學 Git》以及《為你自己學 Ruby on…" at bounding box center [529, 217] width 611 height 100
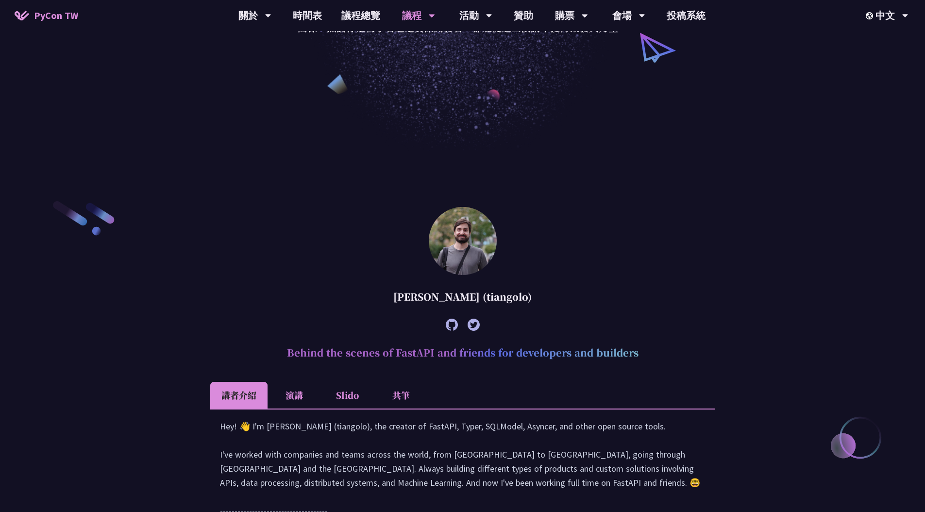
scroll to position [205, 0]
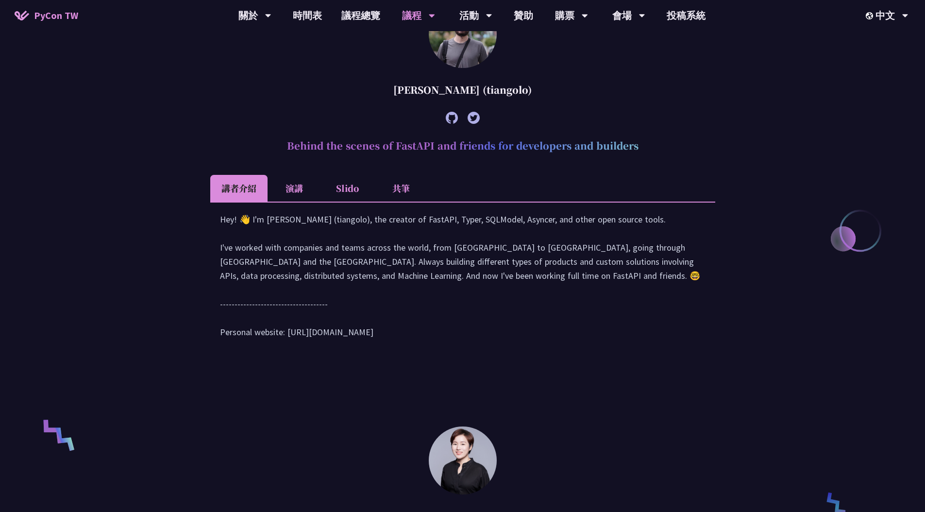
click at [283, 189] on li "演講" at bounding box center [294, 188] width 53 height 27
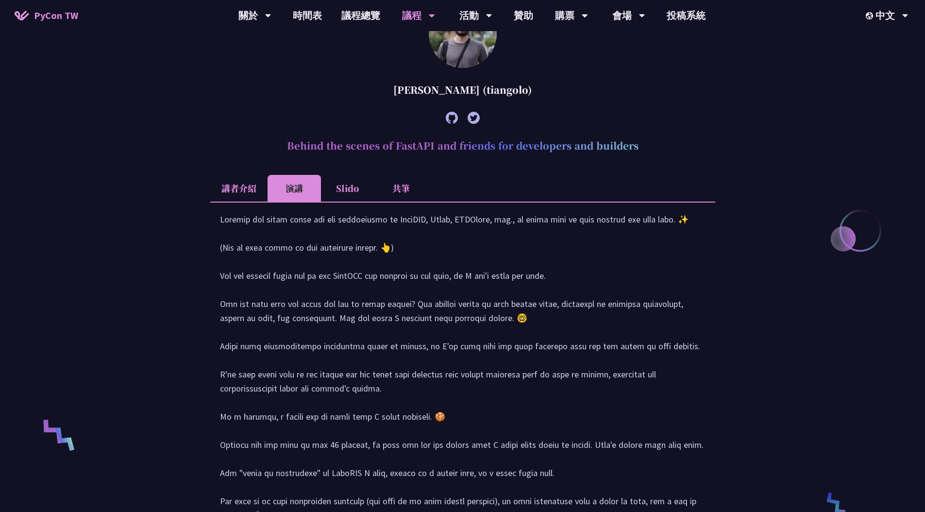
click at [337, 189] on li "Slido" at bounding box center [347, 188] width 53 height 27
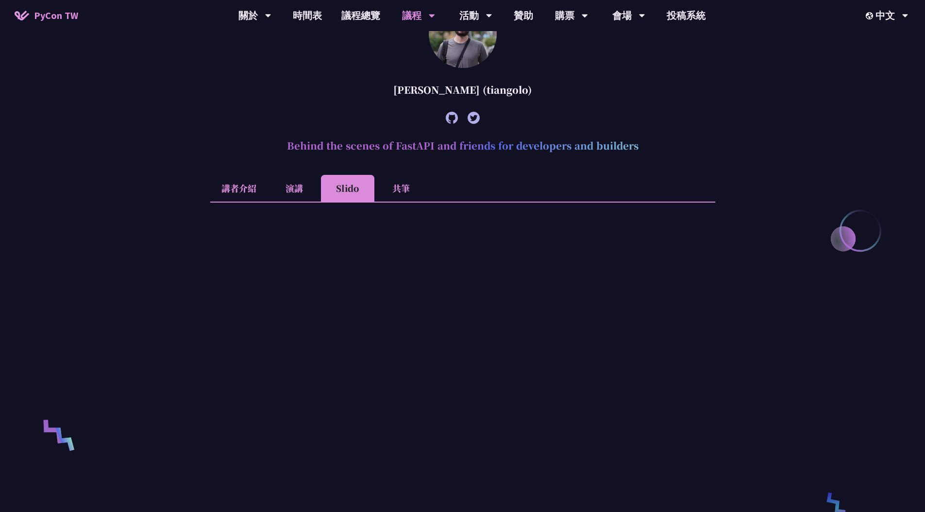
click at [251, 188] on li "講者介紹" at bounding box center [238, 188] width 57 height 27
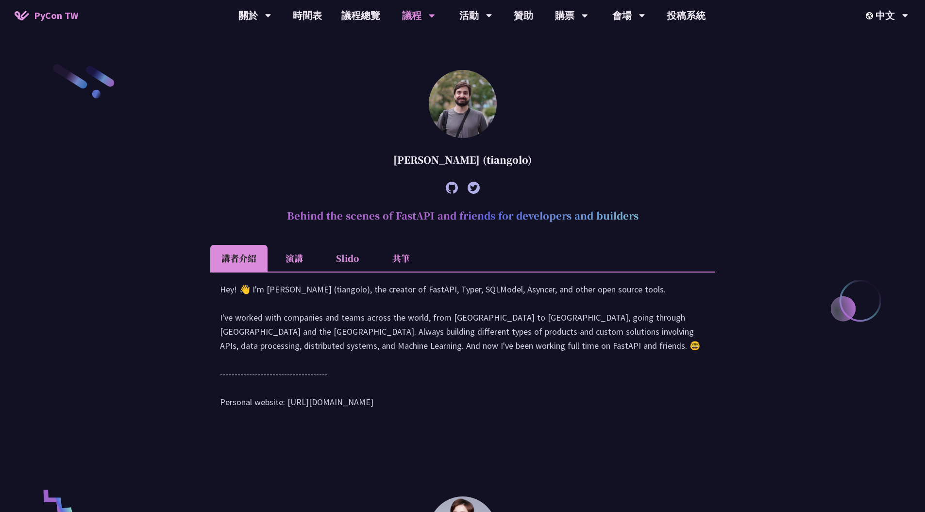
scroll to position [331, 0]
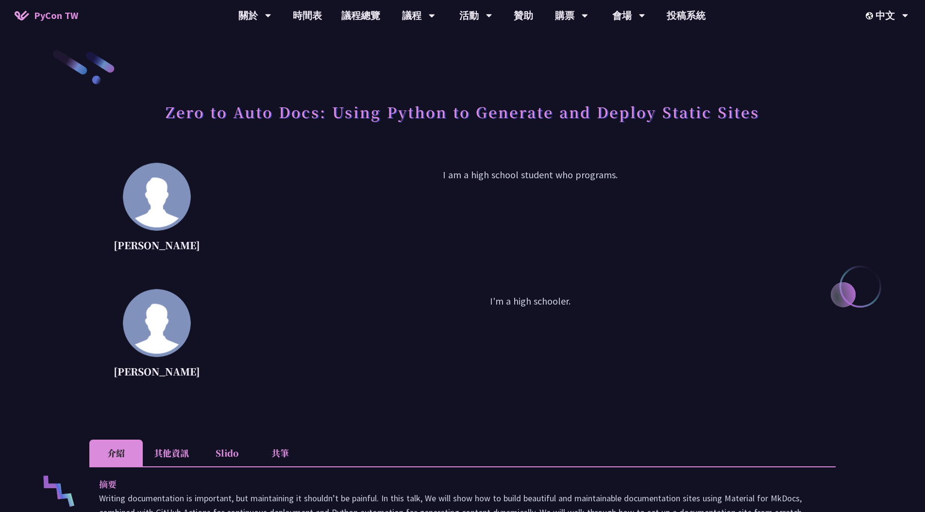
click at [498, 175] on p "I am a high school student who programs." at bounding box center [529, 210] width 611 height 87
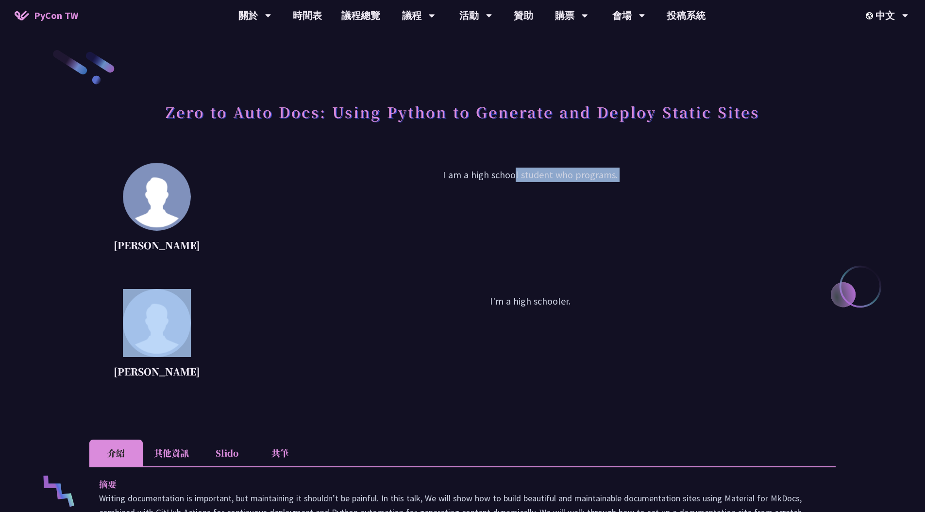
click at [498, 175] on p "I am a high school student who programs." at bounding box center [529, 210] width 611 height 87
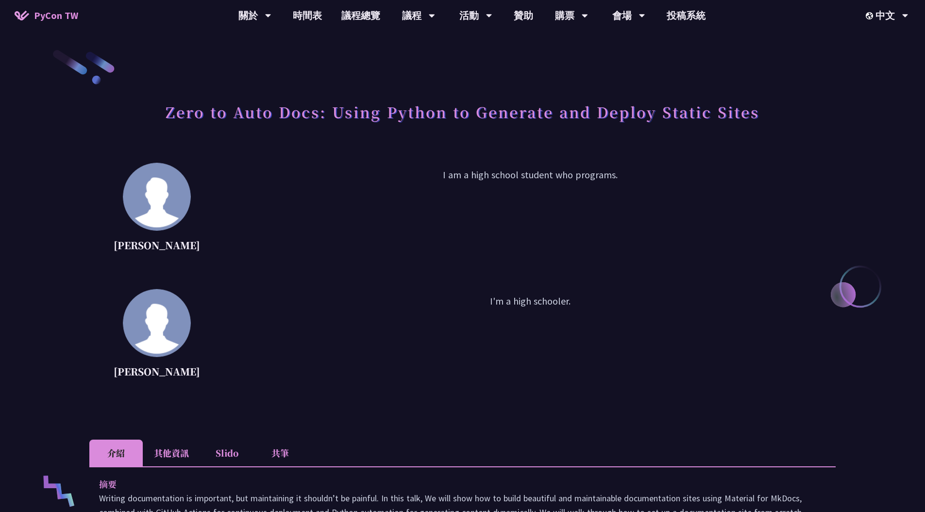
click at [538, 311] on p "I'm a high schooler." at bounding box center [529, 337] width 611 height 87
click at [538, 294] on p "I'm a high schooler." at bounding box center [529, 337] width 611 height 87
click at [598, 320] on p "I'm a high schooler." at bounding box center [529, 337] width 611 height 87
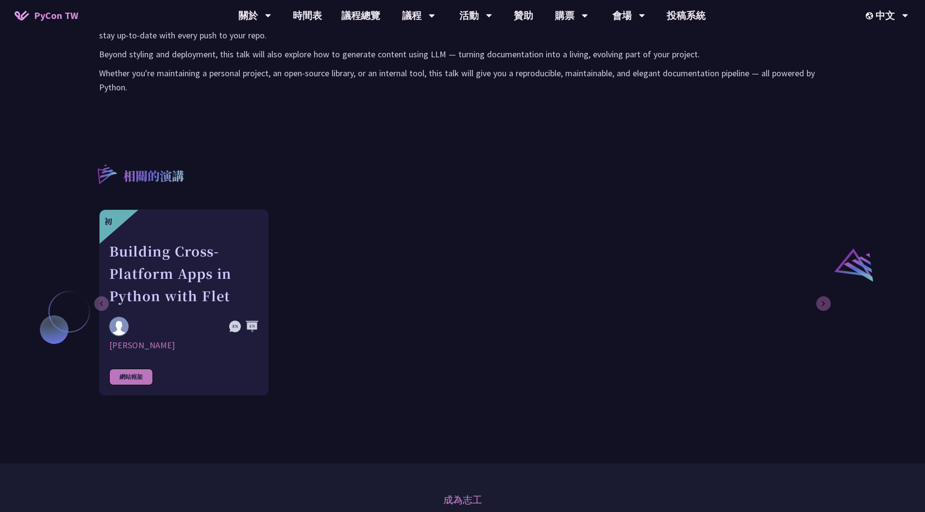
scroll to position [411, 0]
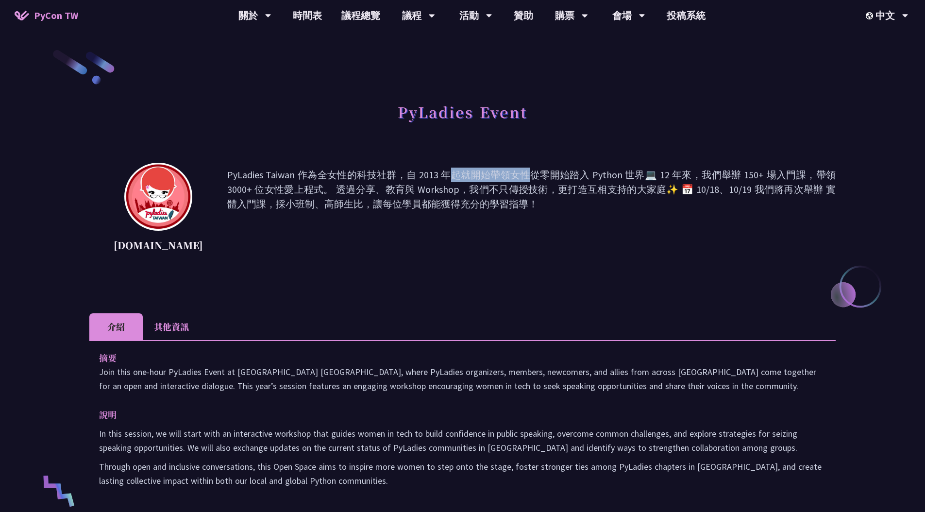
drag, startPoint x: 296, startPoint y: 177, endPoint x: 373, endPoint y: 175, distance: 77.7
click at [373, 175] on p "PyLadies Taiwan 作為全女性的科技社群，自 2013 年起就開始帶領女性從零開始踏入 Python 世界💻 12 年來，我們舉辦 150+ 場入…" at bounding box center [531, 210] width 608 height 87
click at [428, 154] on div "PyLadies Event [DOMAIN_NAME] PyLadies Taiwan 作為全女性的科技社群，自 [DATE]起就開始帶領女性從零開始踏入 …" at bounding box center [462, 434] width 746 height 771
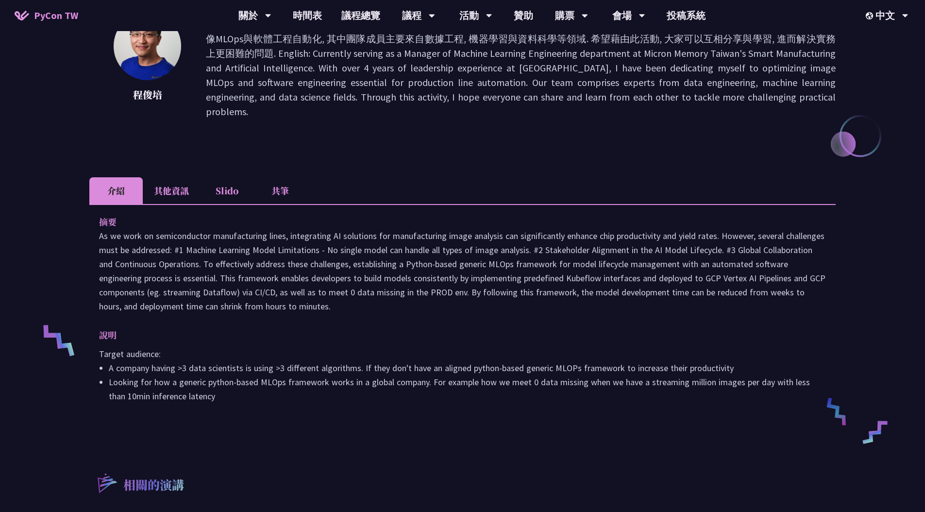
scroll to position [340, 0]
